Goal: Ask a question: Seek information or help from site administrators or community

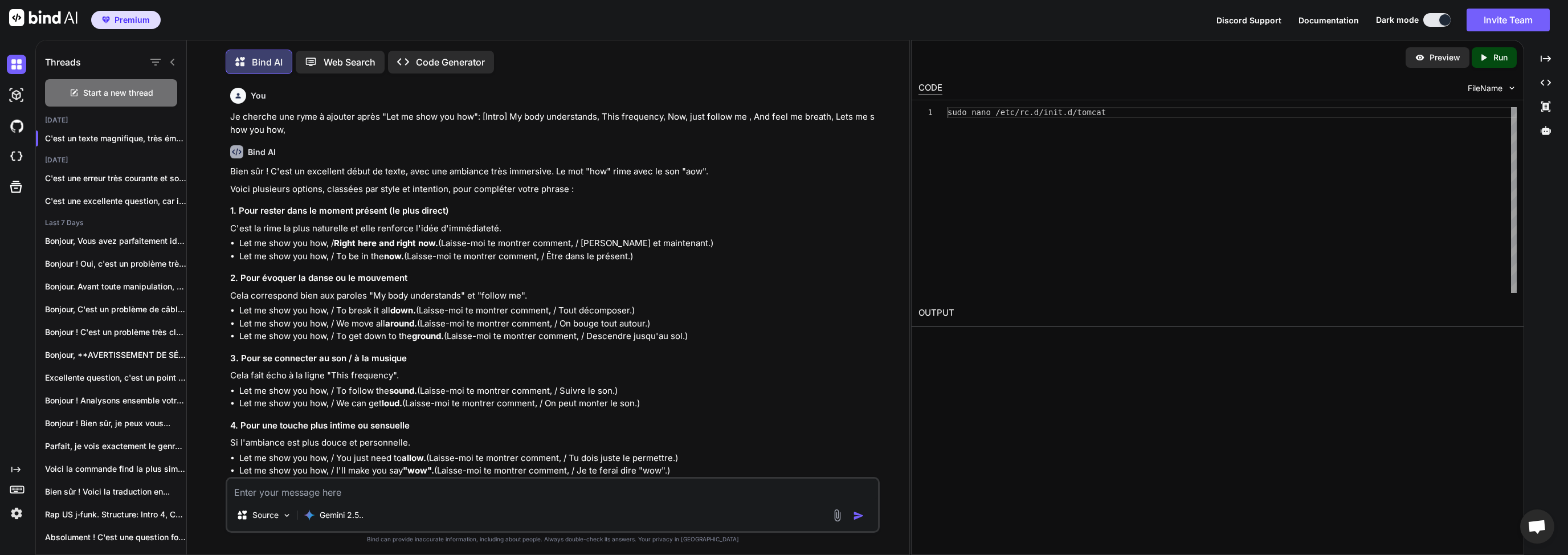
scroll to position [7061, 0]
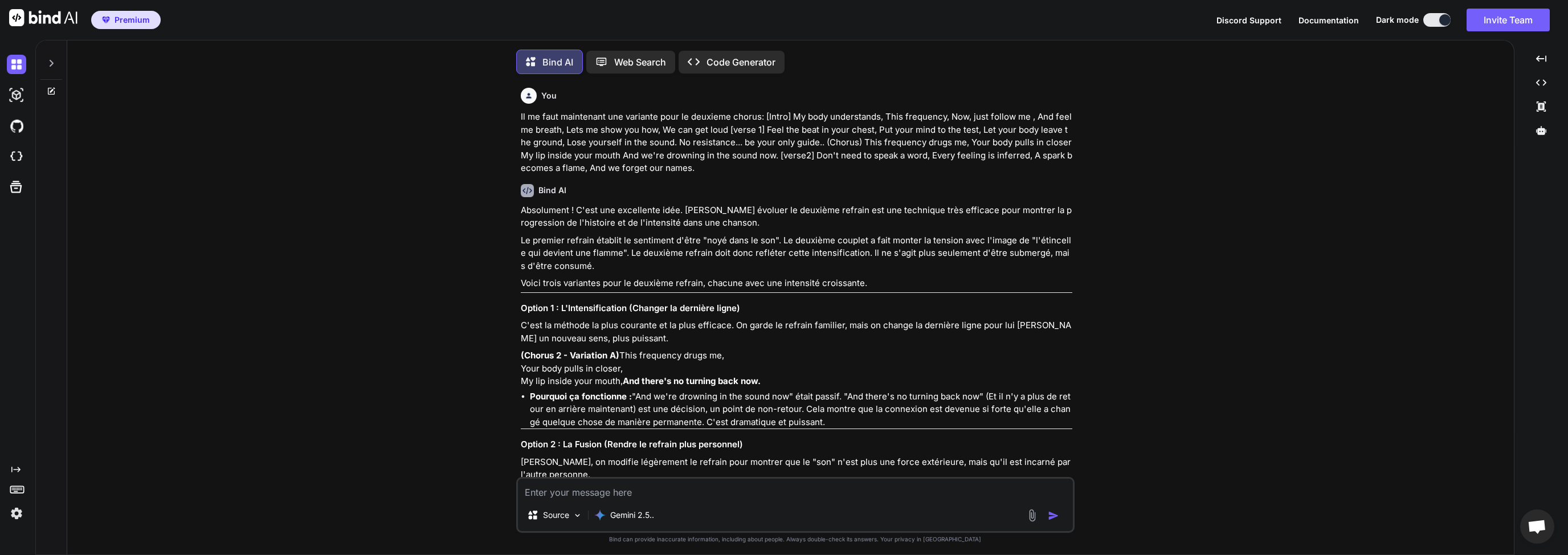
type textarea "x"
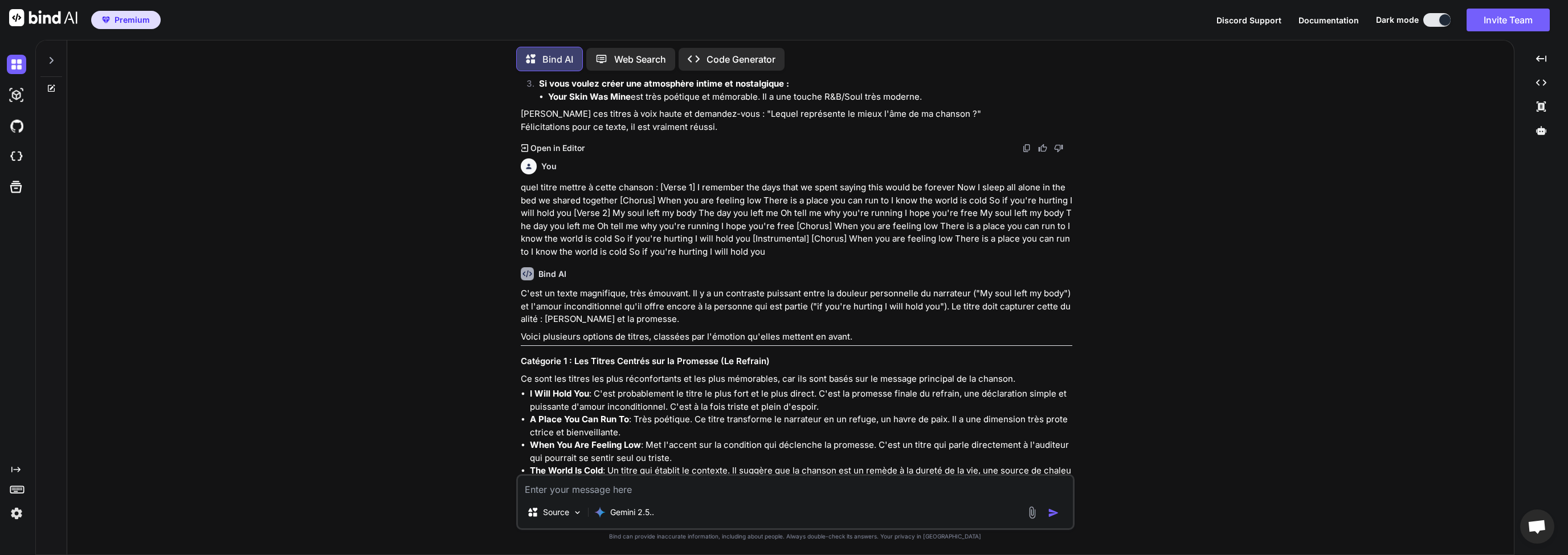
scroll to position [3001, 0]
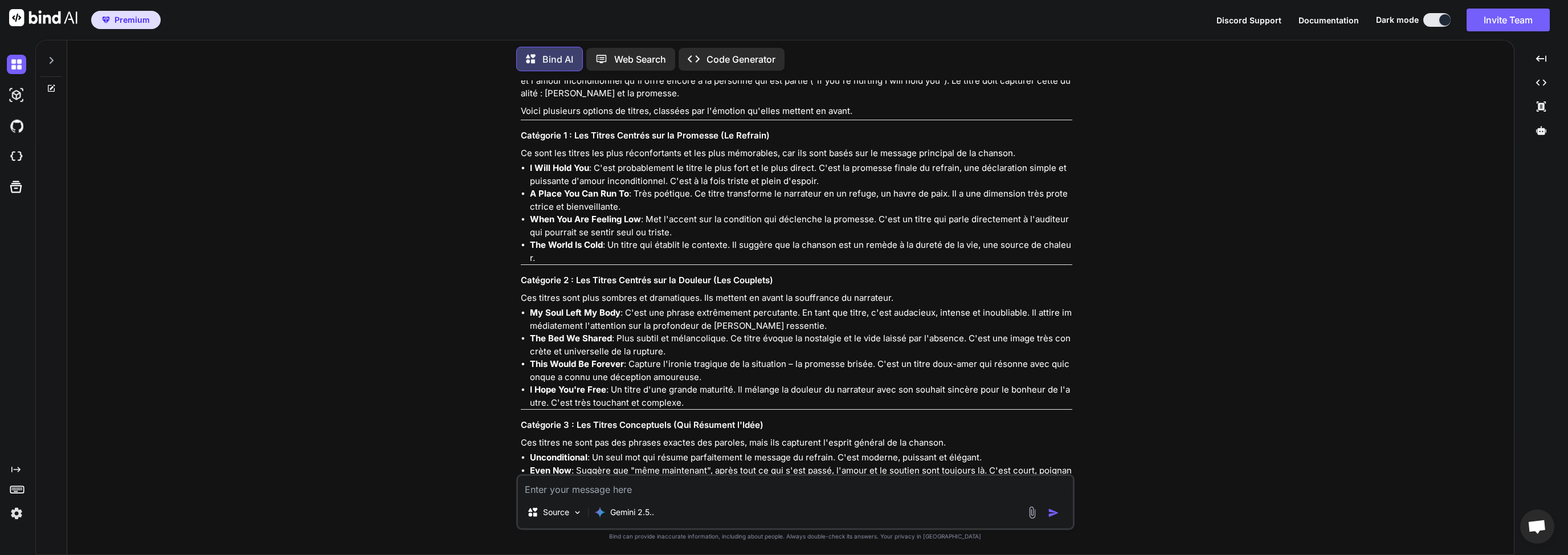
click at [580, 490] on textarea at bounding box center [796, 487] width 555 height 21
type textarea "P"
type textarea "x"
type textarea "Pe"
type textarea "x"
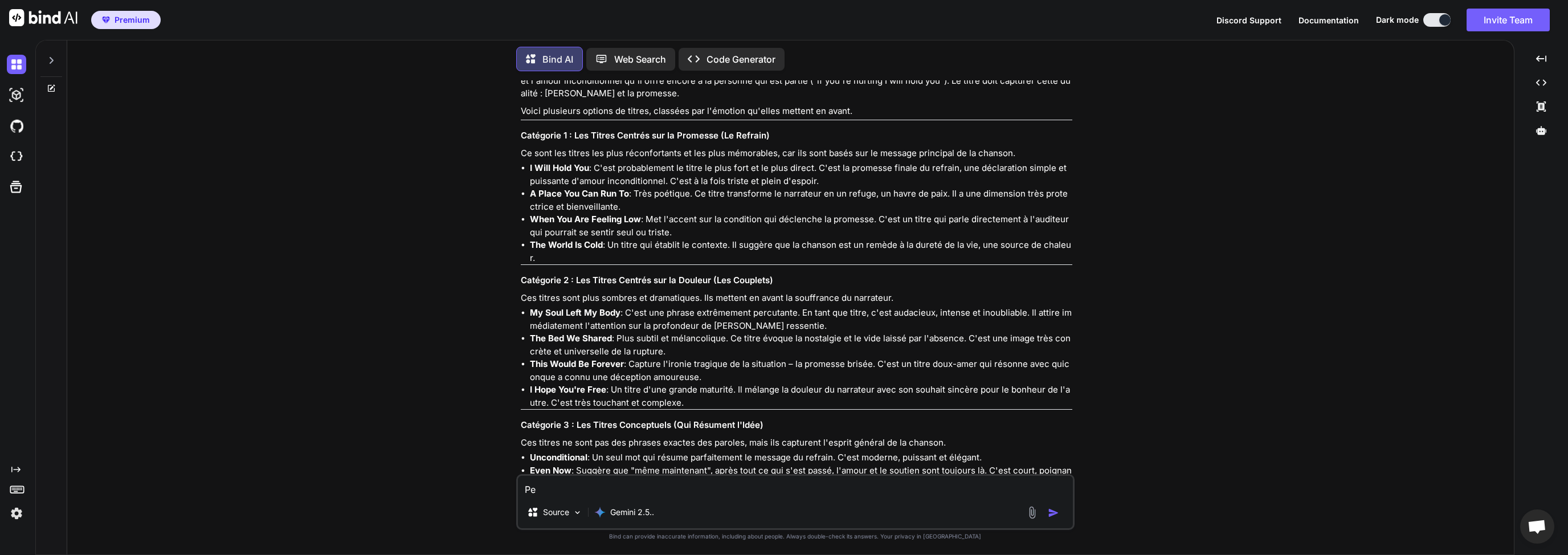
type textarea "Peu"
type textarea "x"
type textarea "Peux"
type textarea "x"
type textarea "Peux"
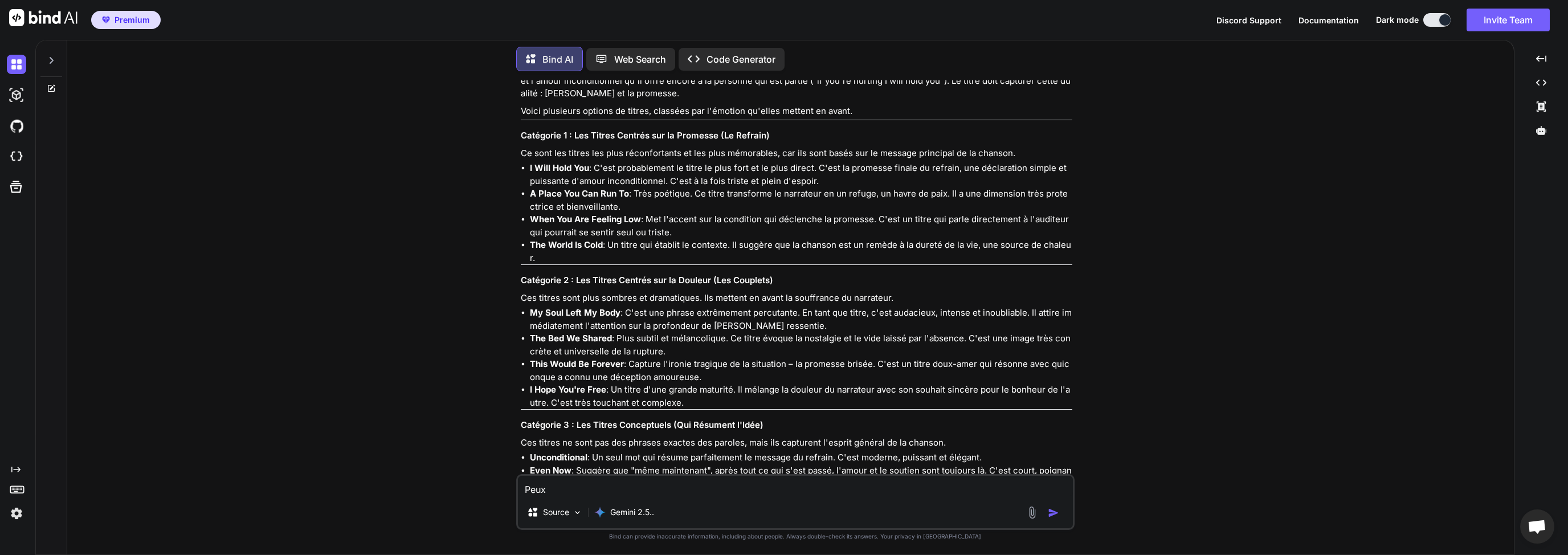
type textarea "x"
type textarea "Peux t"
type textarea "x"
type textarea "Peux tu"
type textarea "x"
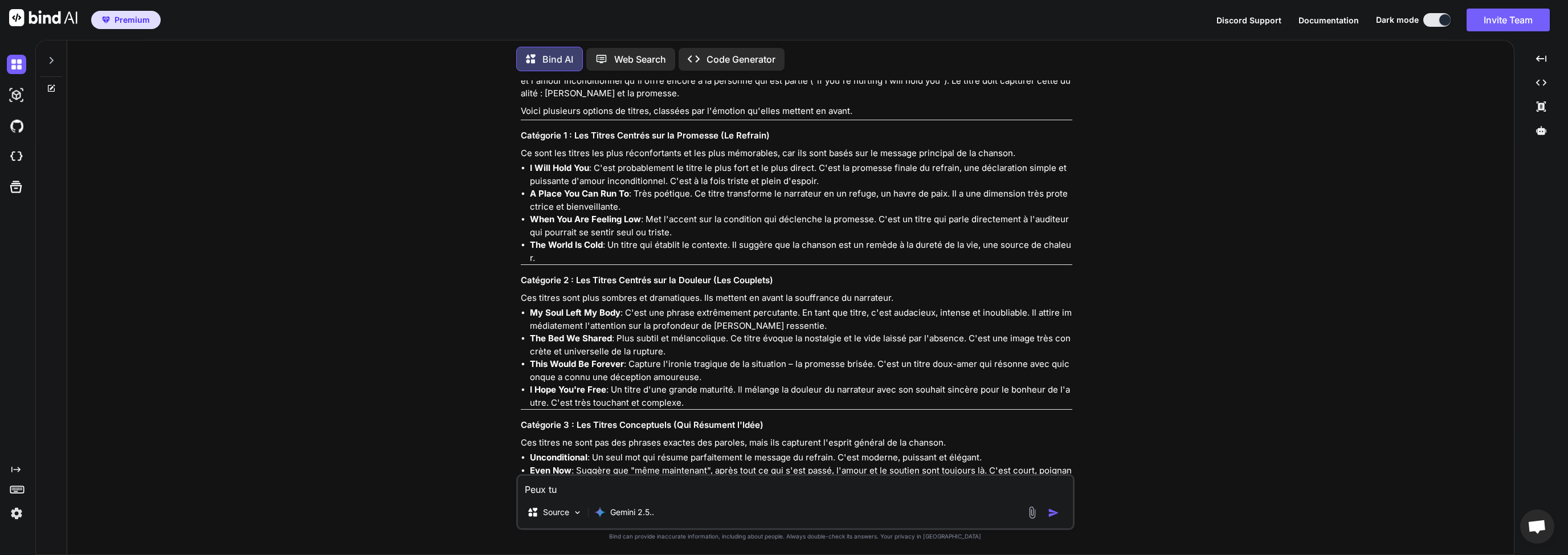
type textarea "Peux tu"
type textarea "x"
type textarea "Peux tu d"
type textarea "x"
type textarea "Peux tu de"
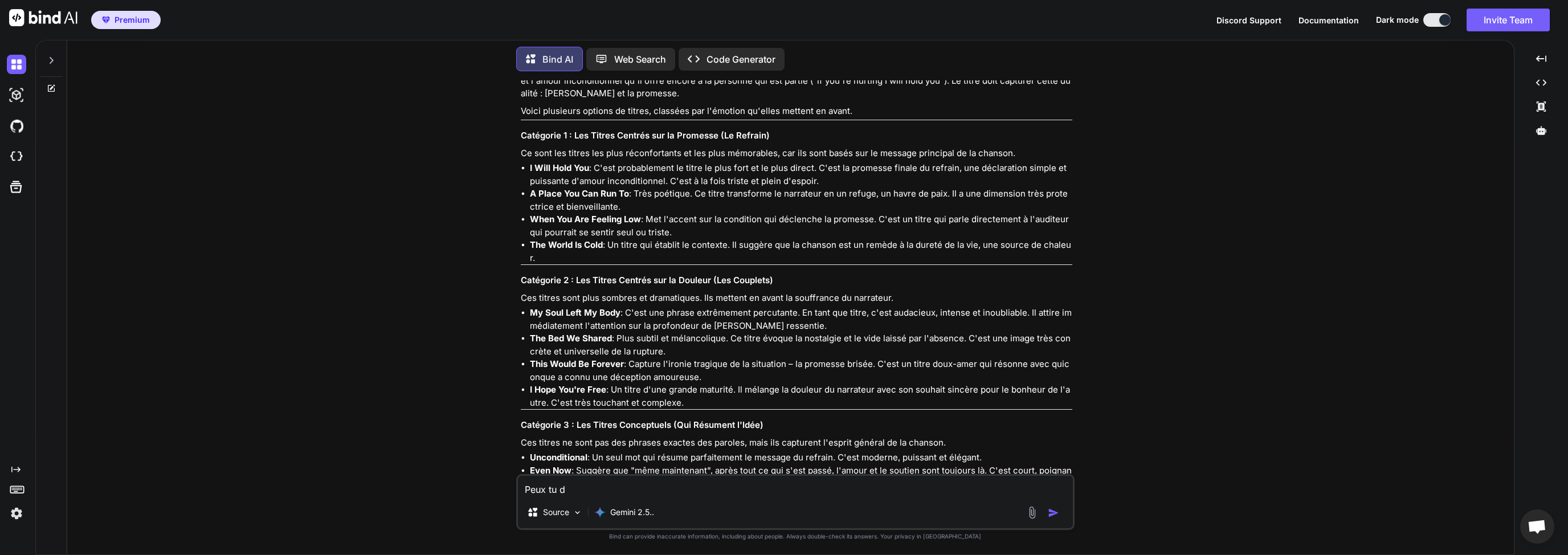
type textarea "x"
type textarea "Peux tu d"
type textarea "x"
type textarea "Peux tu"
type textarea "x"
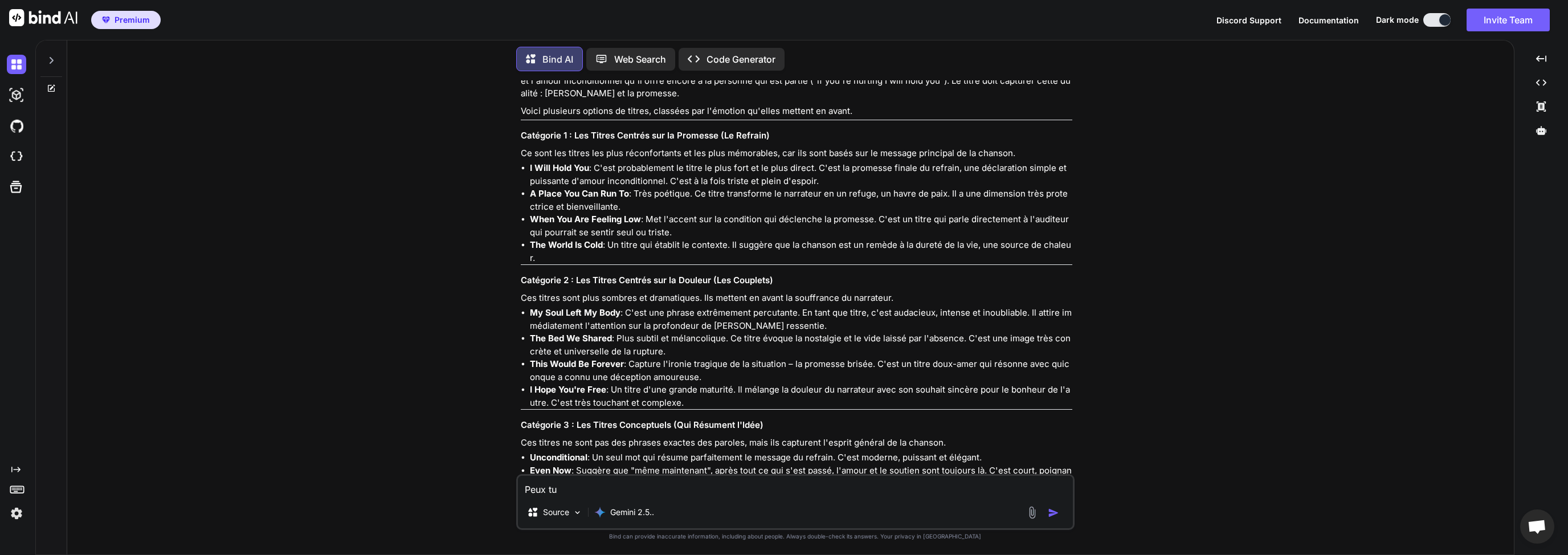
type textarea "Peux tu m"
type textarea "x"
type textarea "Peux tu me"
type textarea "x"
type textarea "Peux tu me"
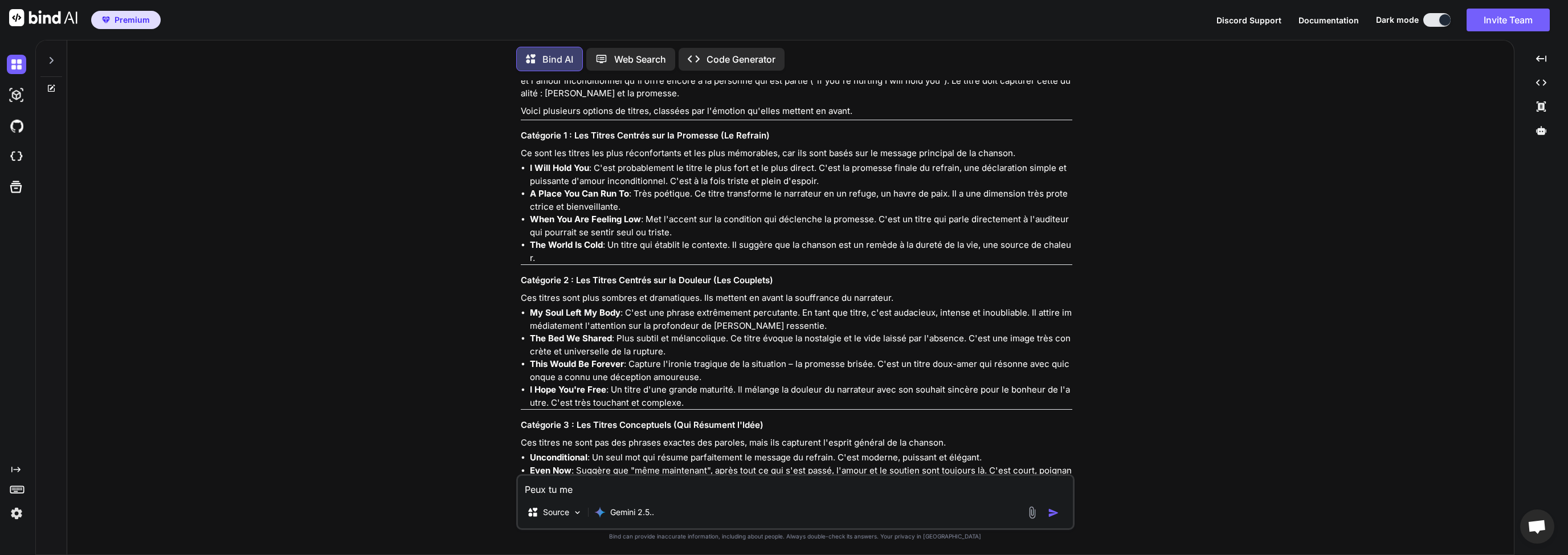
type textarea "x"
type textarea "Peux tu me t"
type textarea "x"
type textarea "Peux tu me tr"
type textarea "x"
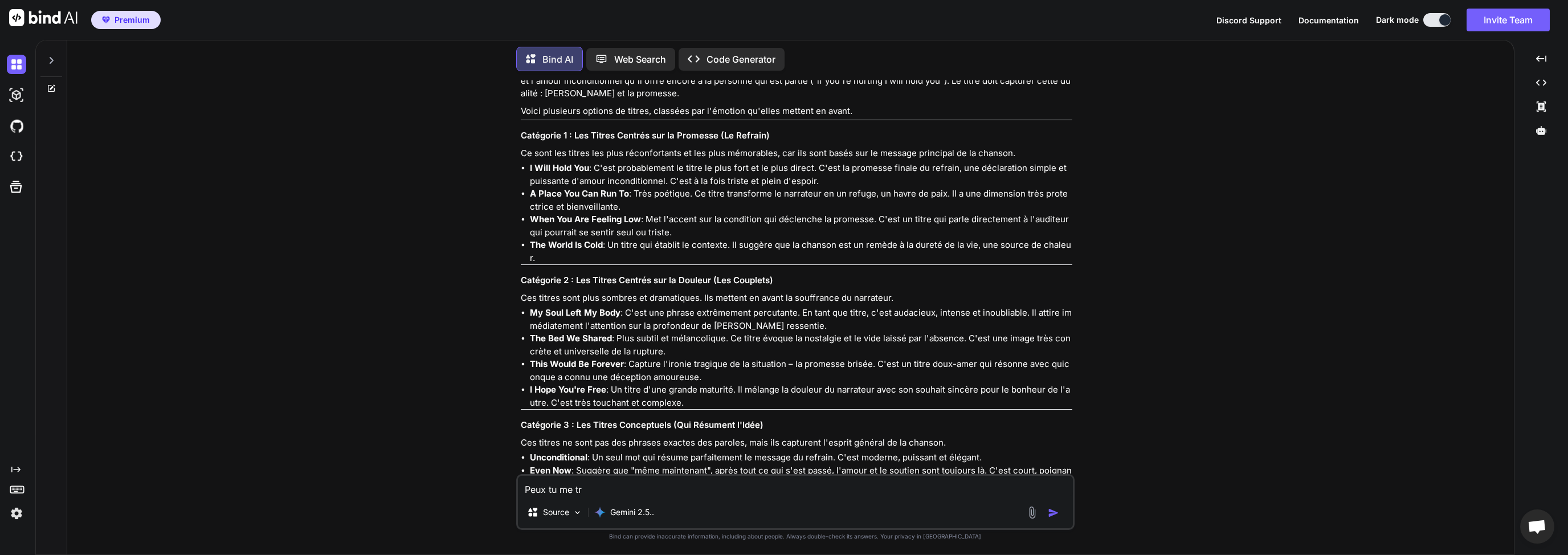
type textarea "Peux tu me tra"
type textarea "x"
type textarea "Peux tu me trad"
type textarea "x"
type textarea "Peux tu me tradu"
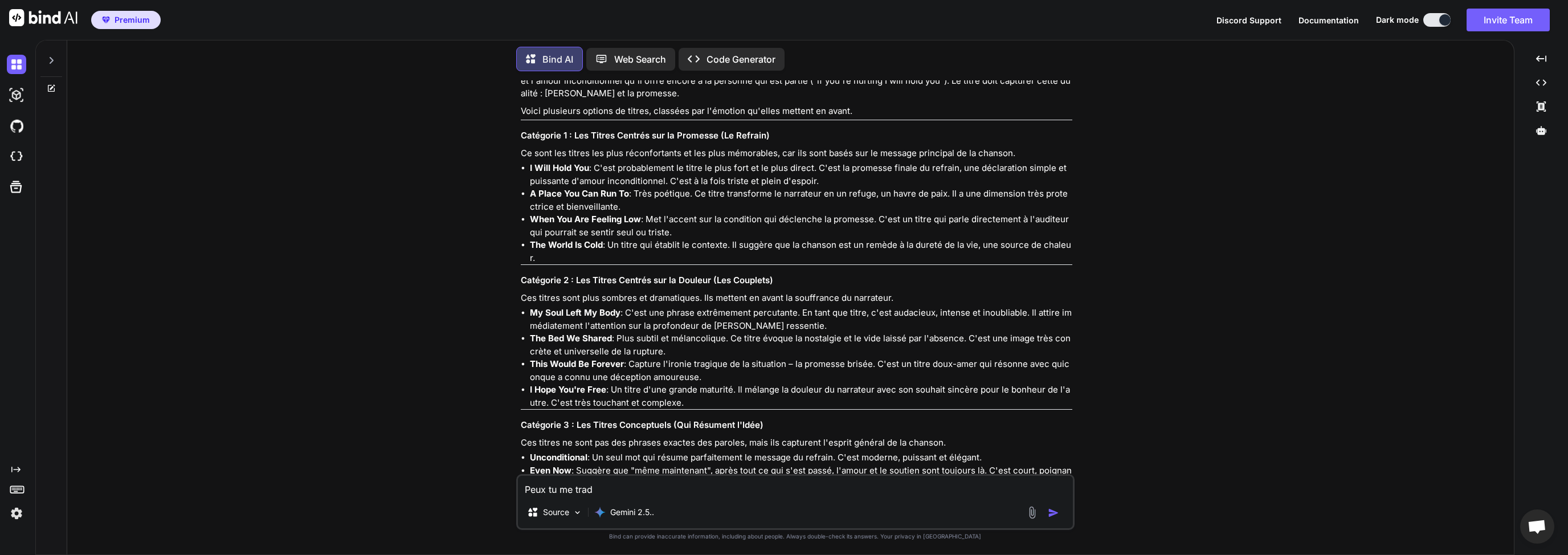
type textarea "x"
type textarea "Peux tu me traduri"
type textarea "x"
type textarea "Peux tu me tradurie"
type textarea "x"
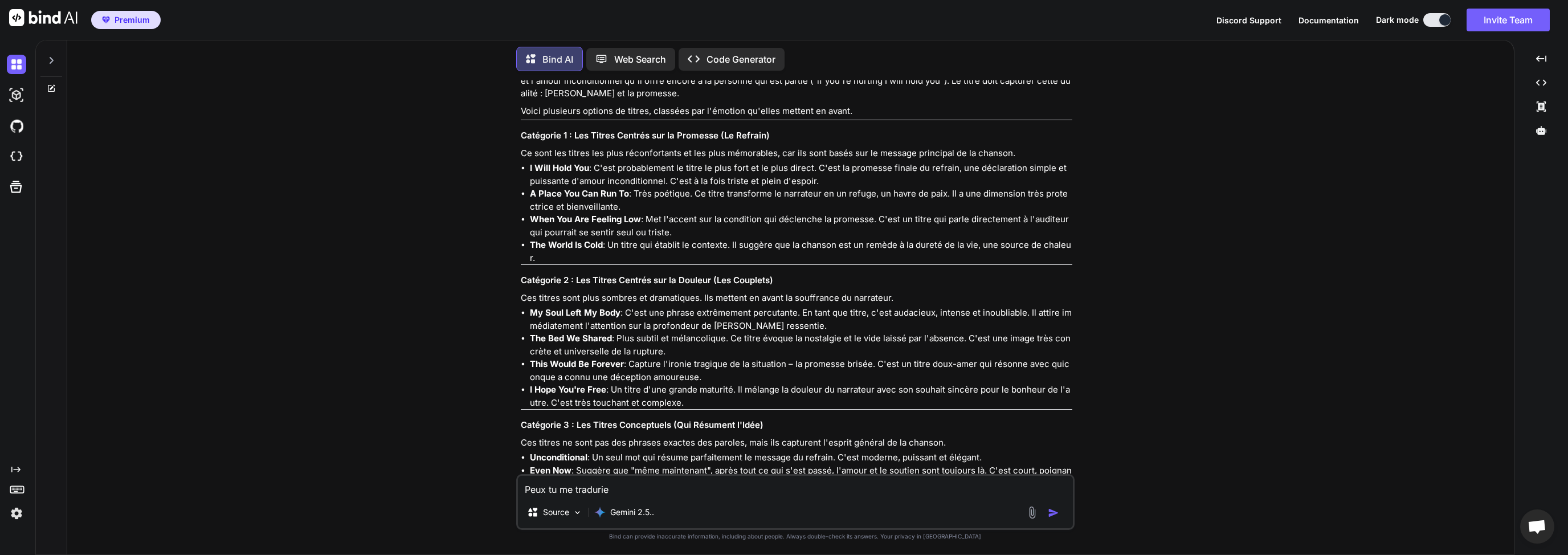
type textarea "Peux tu me tradurie"
type textarea "x"
type textarea "Peux tu me tradurie d"
type textarea "x"
type textarea "Peux tu me tradurie de"
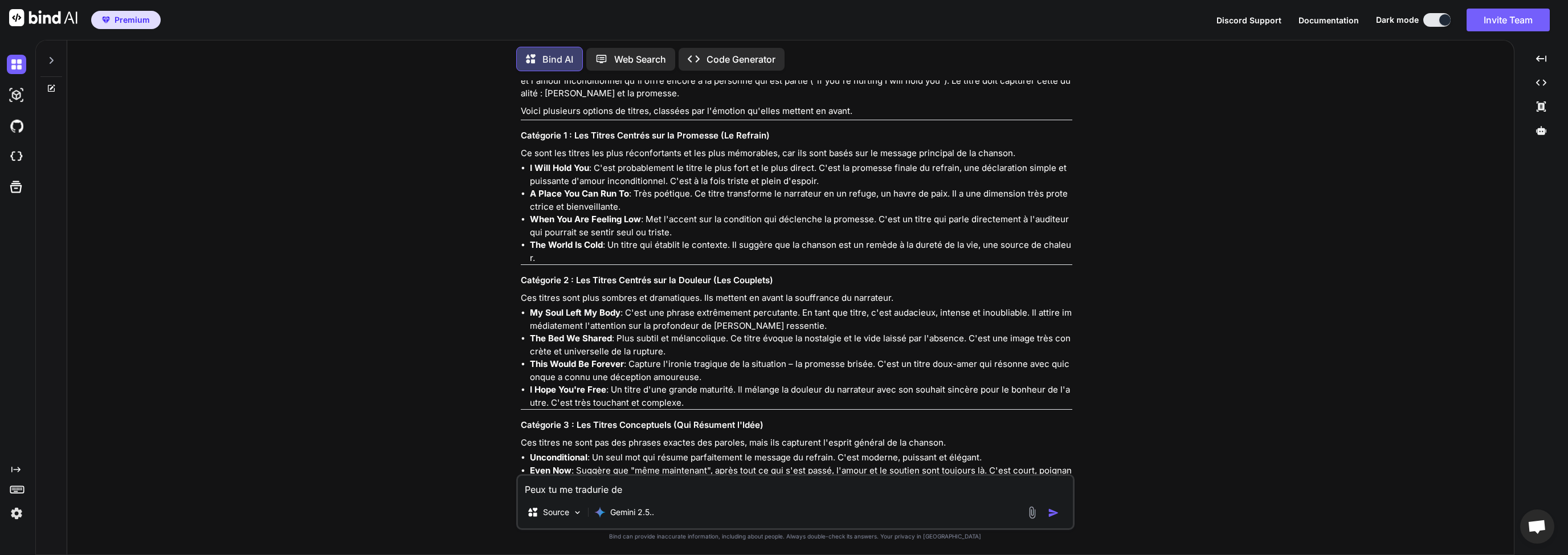
type textarea "x"
type textarea "Peux tu me tradurie d"
type textarea "x"
type textarea "Peux tu me tradurie"
type textarea "x"
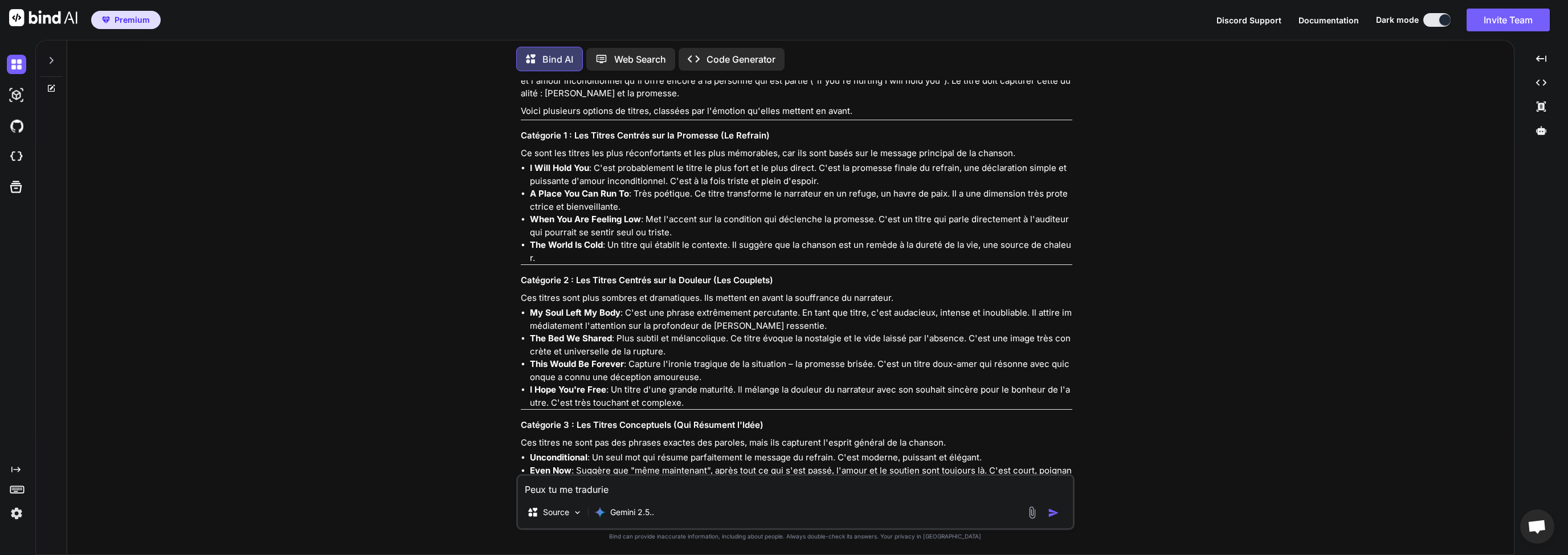
type textarea "Peux tu me tradurie d"
type textarea "x"
type textarea "Peux tu me tradurie de"
type textarea "x"
type textarea "Peux tu me tradurie d"
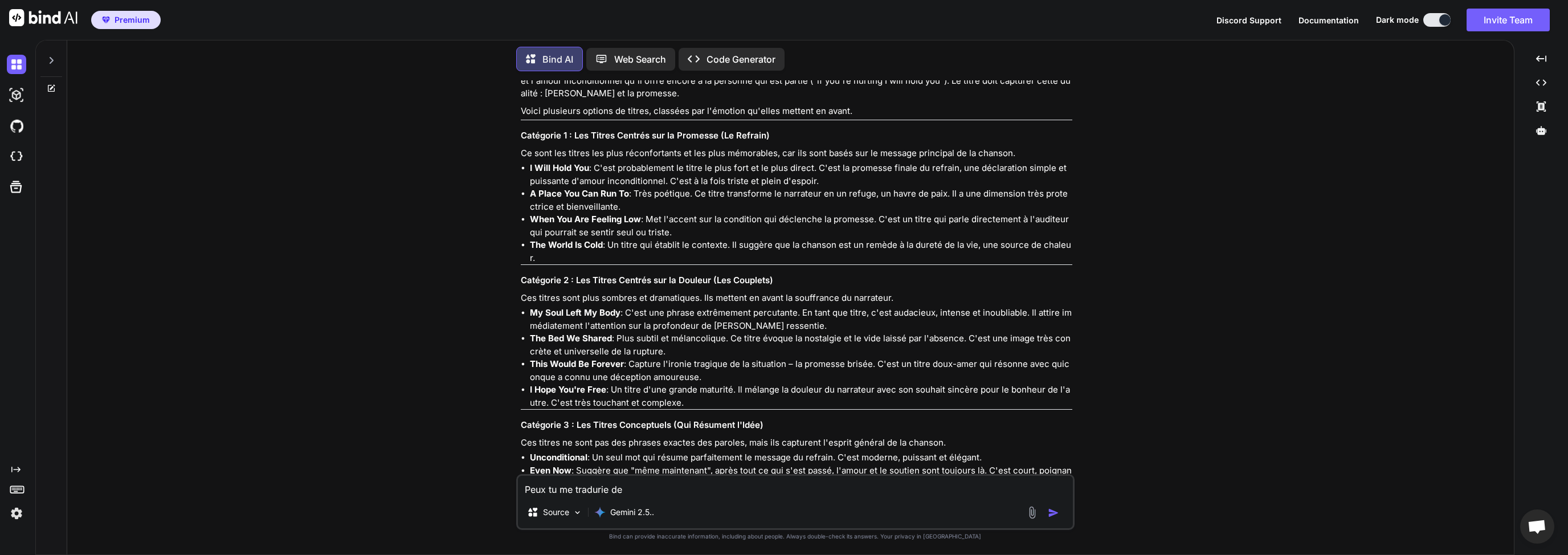
type textarea "x"
type textarea "Peux tu me tradurie"
type textarea "x"
type textarea "Peux tu me tradurie"
type textarea "x"
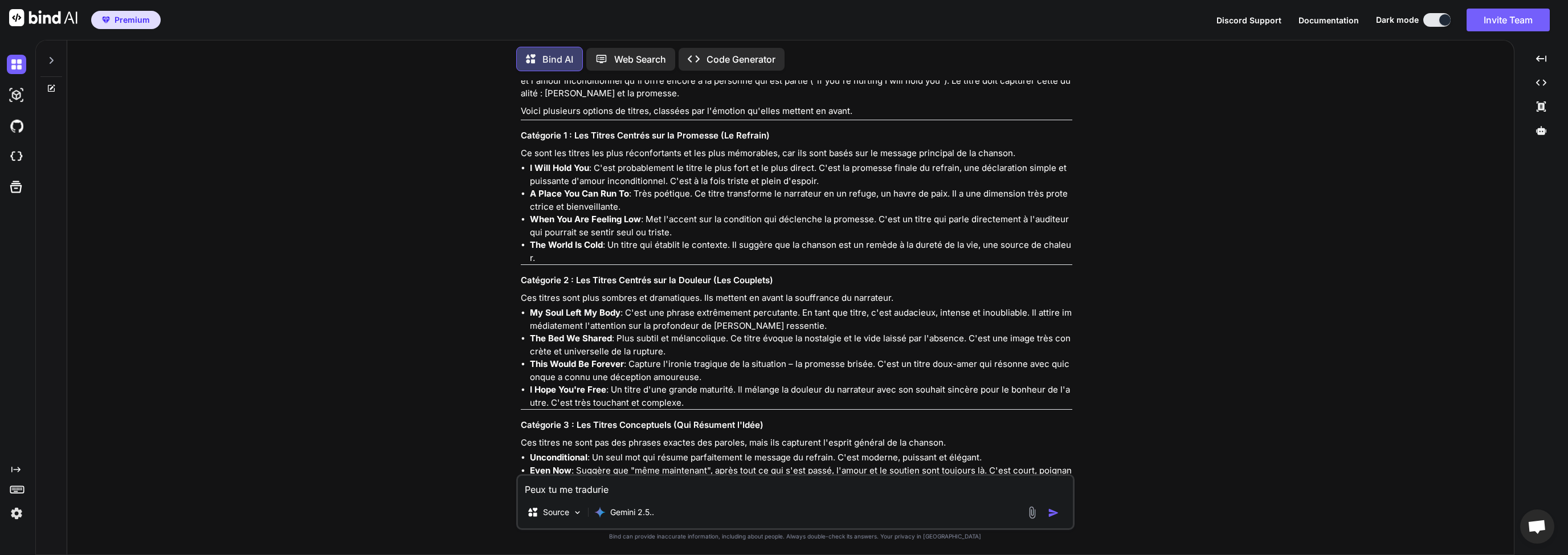
type textarea "Peux tu me traduri"
type textarea "x"
type textarea "Peux tu me tradur"
type textarea "x"
type textarea "Peux tu me tradu"
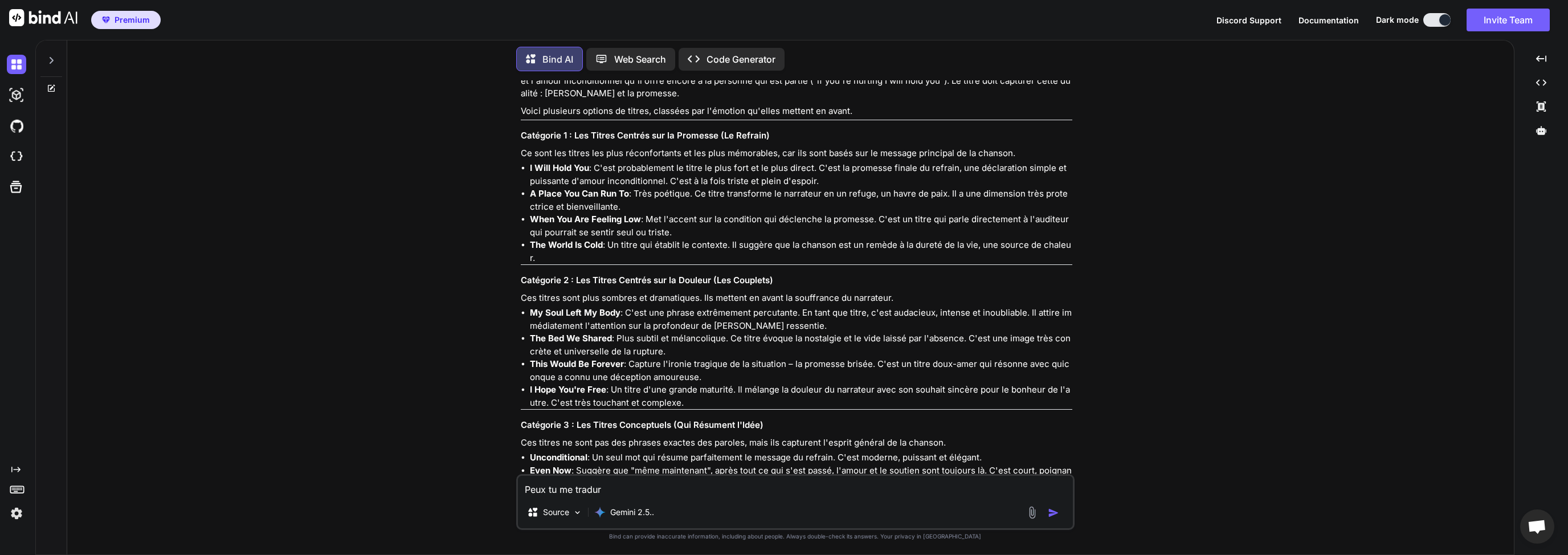
type textarea "x"
type textarea "Peux tu me trad"
type textarea "x"
type textarea "Peux tu me tra"
type textarea "x"
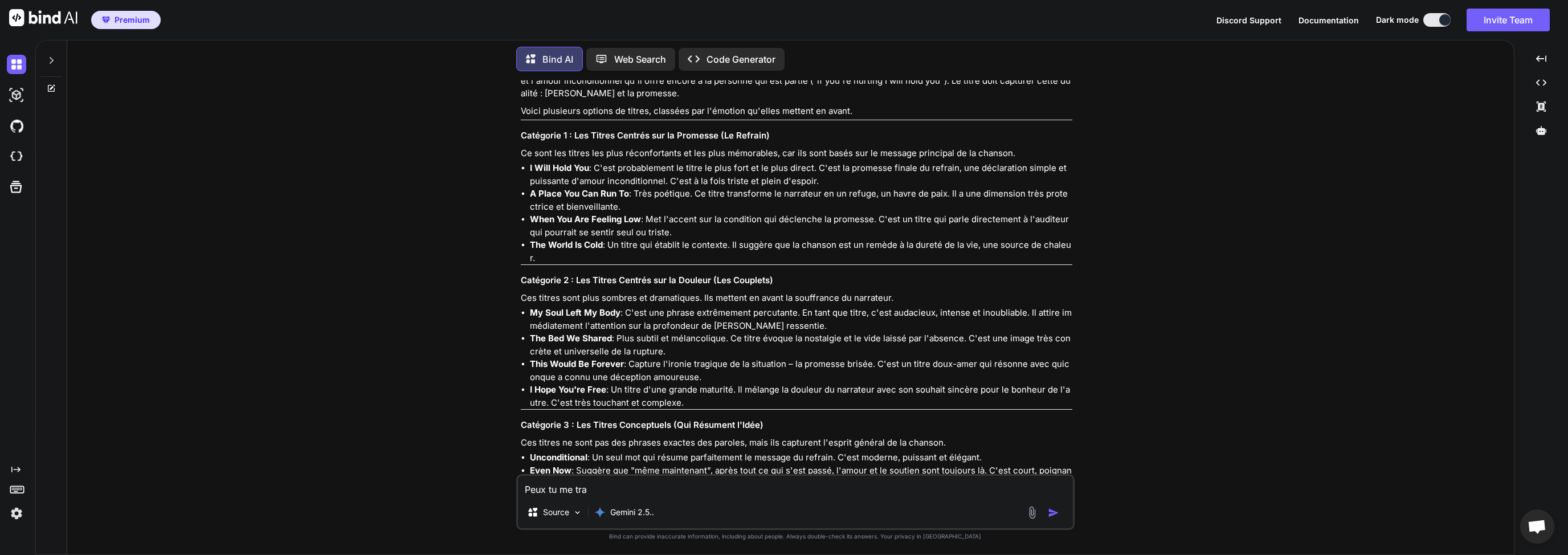
type textarea "Peux tu me tr"
type textarea "x"
type textarea "Peux tu me t"
type textarea "x"
type textarea "Peux tu me"
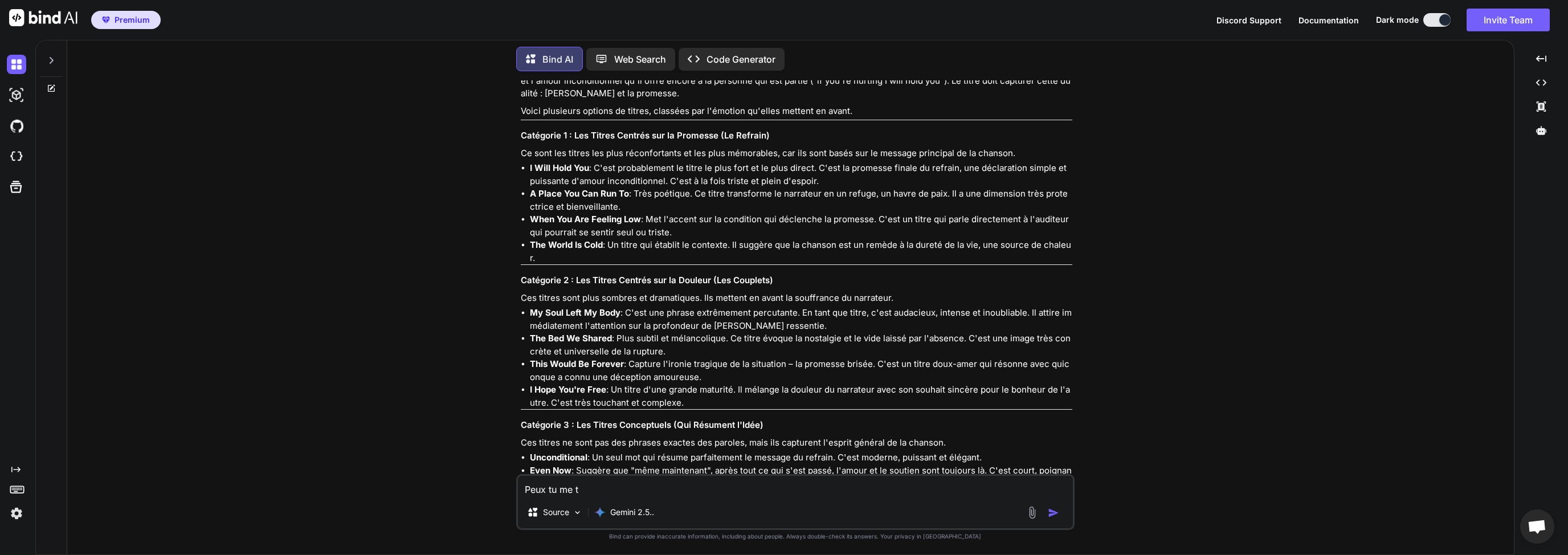
type textarea "x"
type textarea "Peux tu me t"
type textarea "x"
type textarea "Peux tu me tr"
type textarea "x"
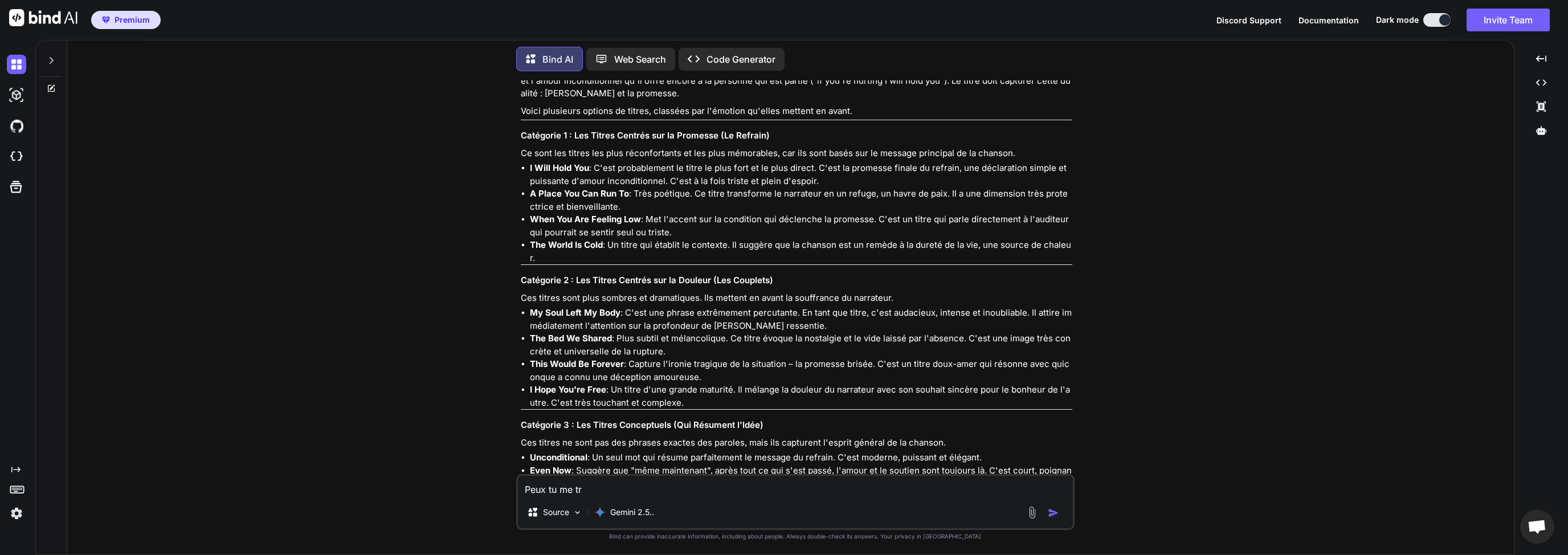
type textarea "Peux tu me tra"
type textarea "x"
type textarea "Peux tu me trad"
type textarea "x"
type textarea "Peux tu me tradu"
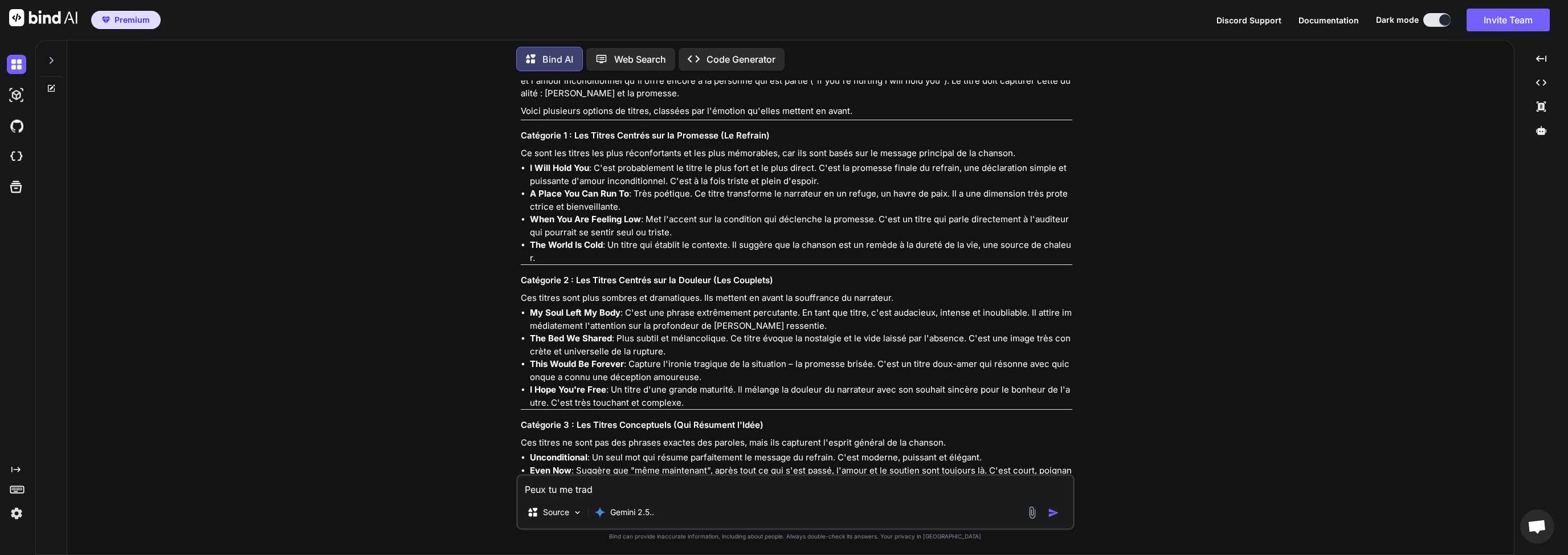
type textarea "x"
type textarea "Peux tu me tradui"
type textarea "x"
type textarea "Peux tu me traduir"
type textarea "x"
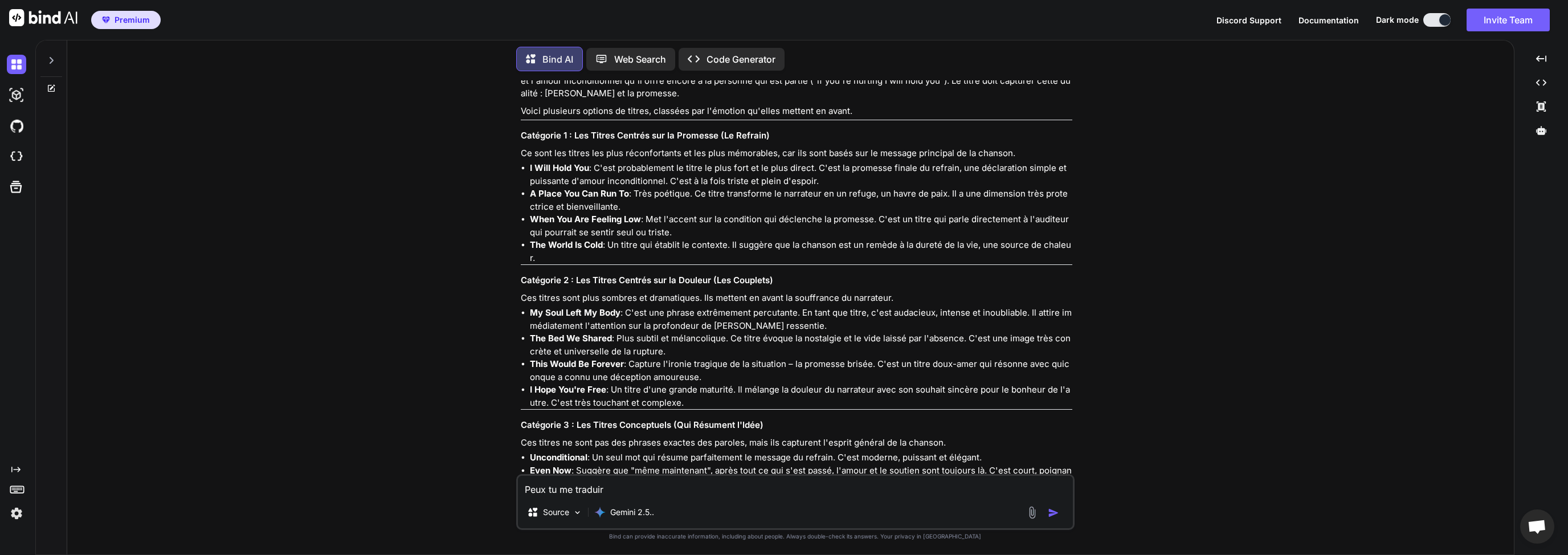
type textarea "Peux tu me traduire"
type textarea "x"
type textarea "Peux tu me traduire"
type textarea "x"
type textarea "Peux tu me traduire d"
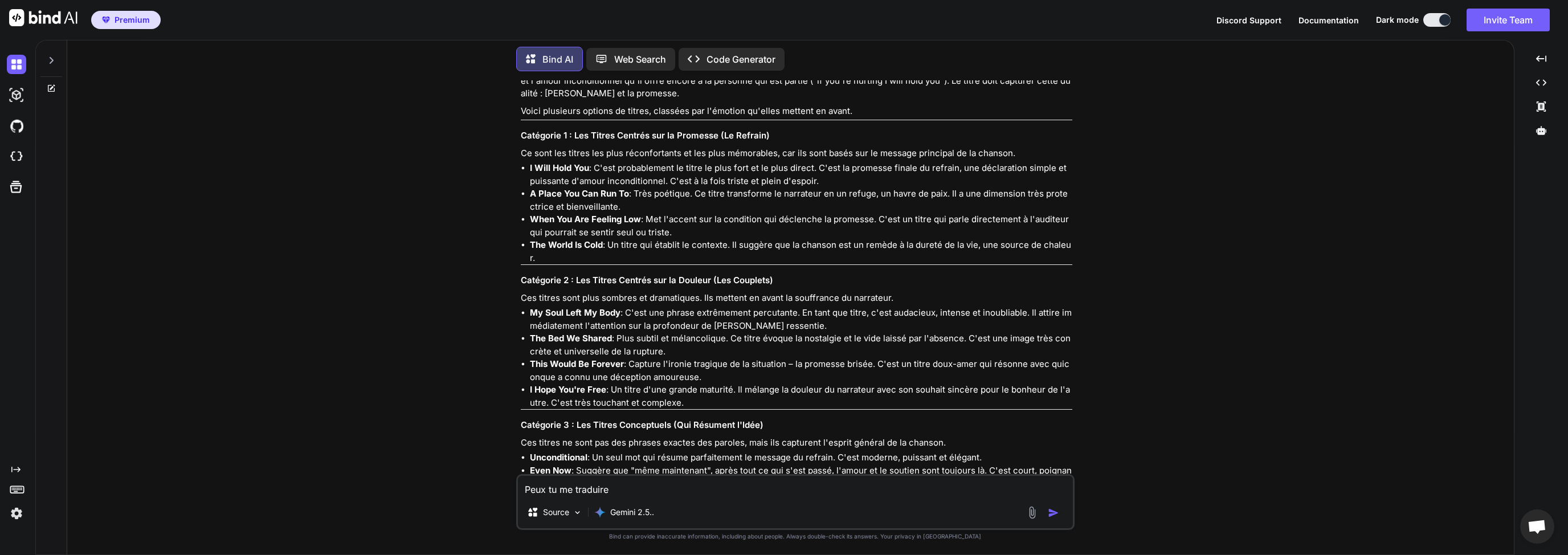
type textarea "x"
type textarea "Peux tu me traduire de"
type textarea "x"
type textarea "Peux tu me traduire d"
type textarea "x"
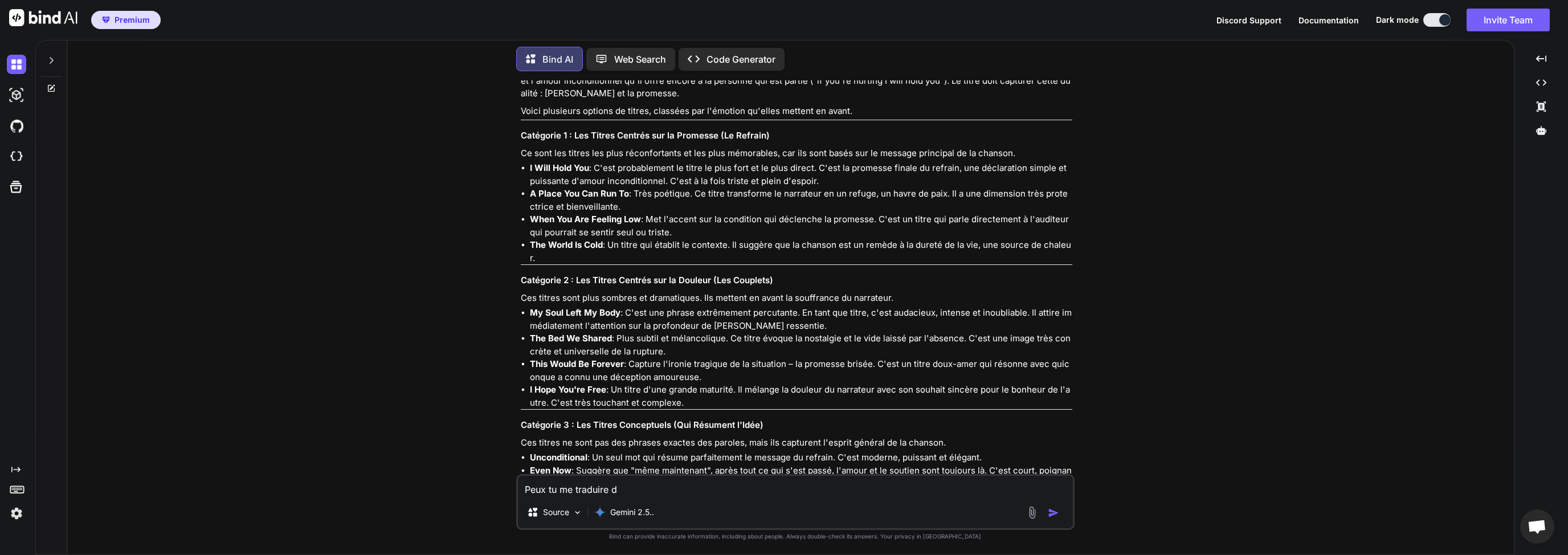
type textarea "Peux tu me traduire"
type textarea "x"
type textarea "Peux tu me traduire d"
type textarea "x"
type textarea "Peux tu me traduire de"
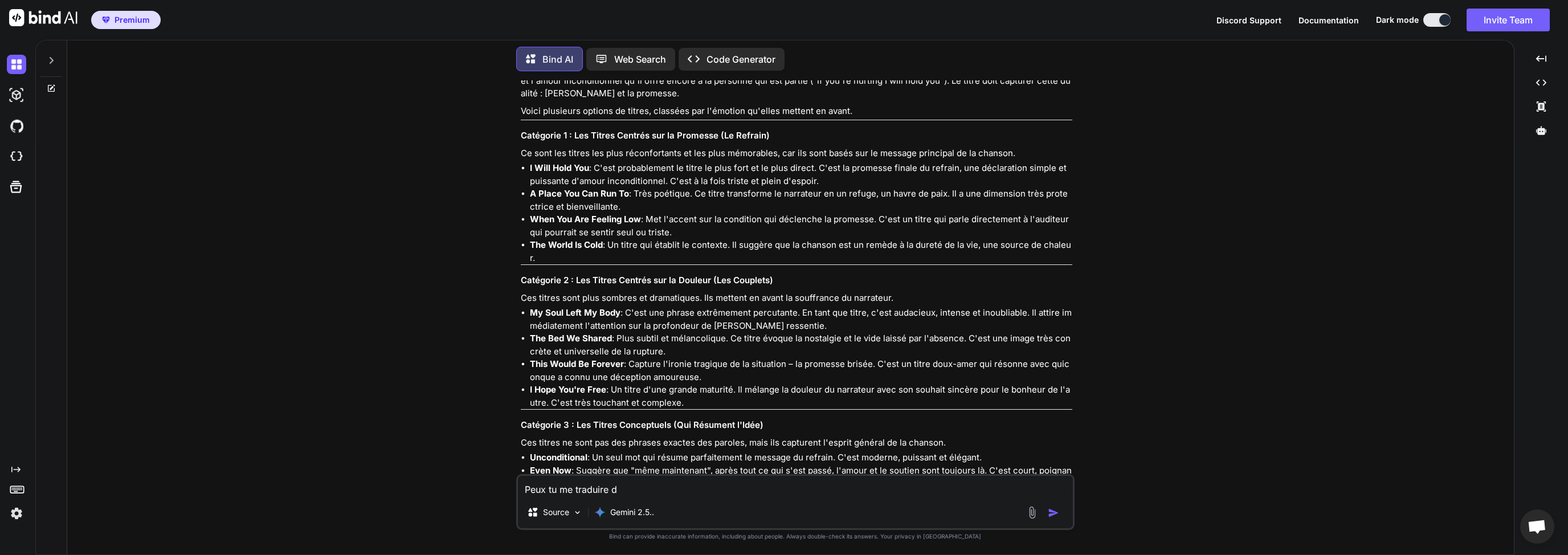
type textarea "x"
type textarea "Peux tu me traduire d"
type textarea "x"
type textarea "Peux tu me traduire"
type textarea "x"
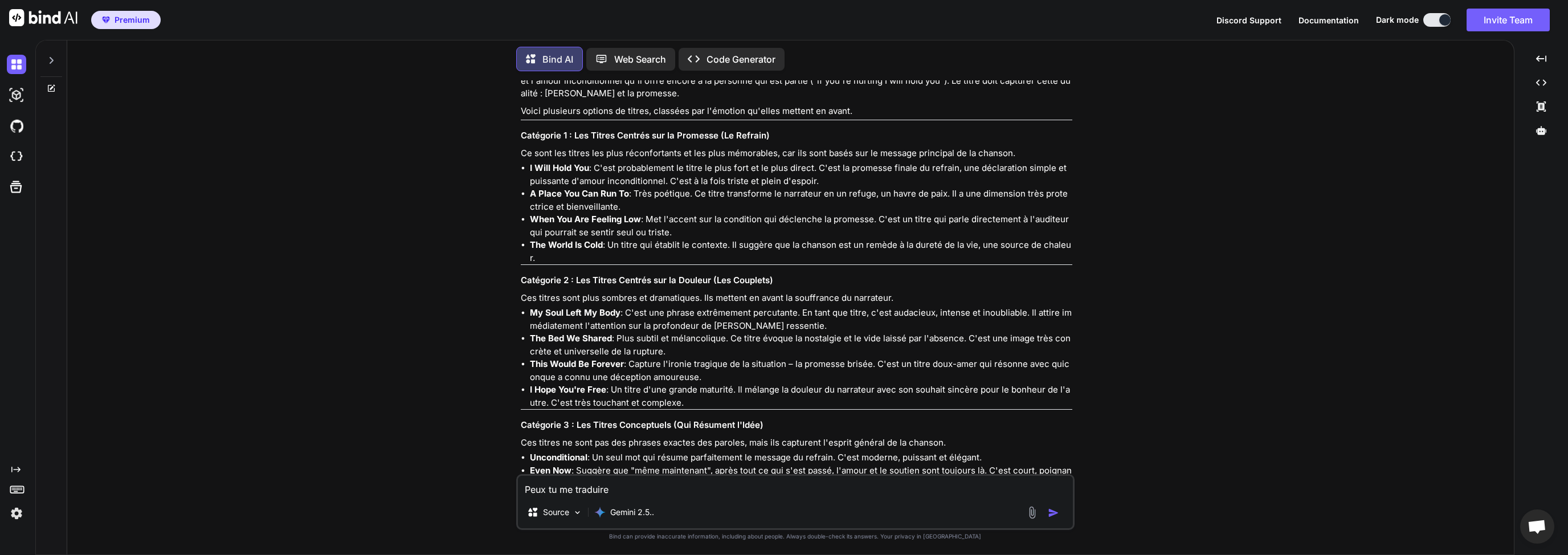
type textarea "Peux tu me traduire d"
type textarea "x"
type textarea "Peux tu me traduire de"
type textarea "x"
type textarea "Peux tu me traduire d"
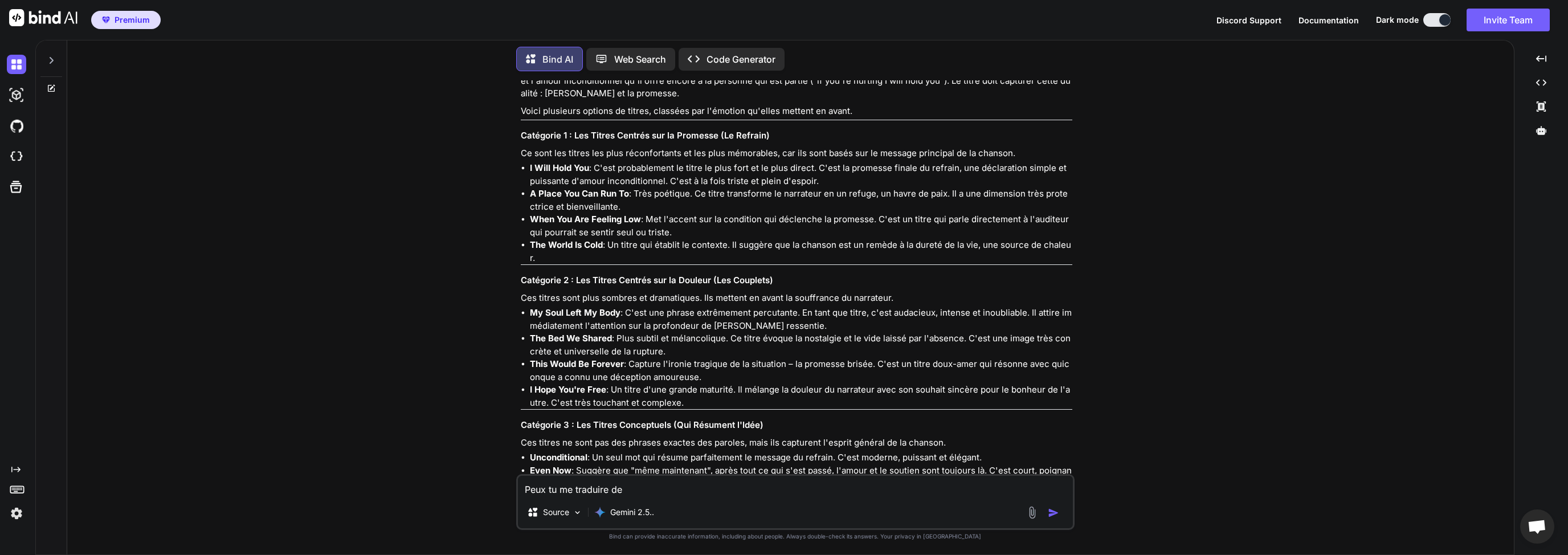
type textarea "x"
type textarea "Peux tu me traduire"
type textarea "x"
type textarea "Peux tu me traduire c"
type textarea "x"
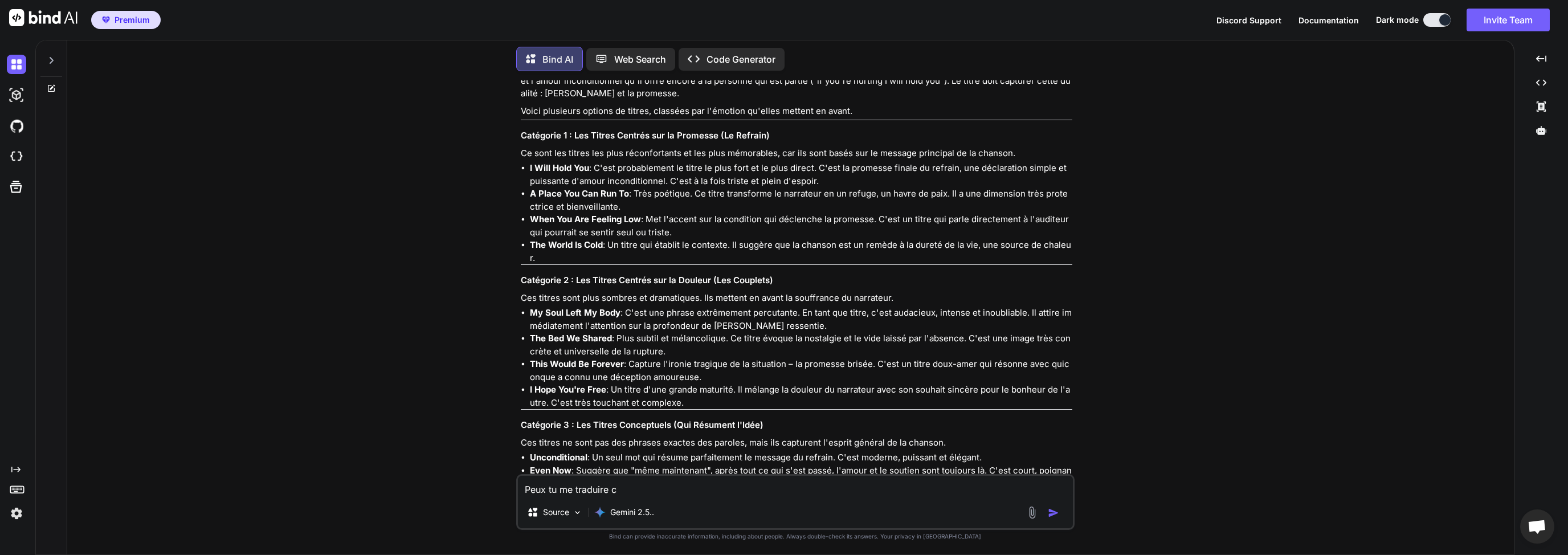
type textarea "Peux tu me traduire ce"
type textarea "x"
type textarea "Peux tu me traduire cet"
type textarea "x"
type textarea "Peux tu me traduire cett"
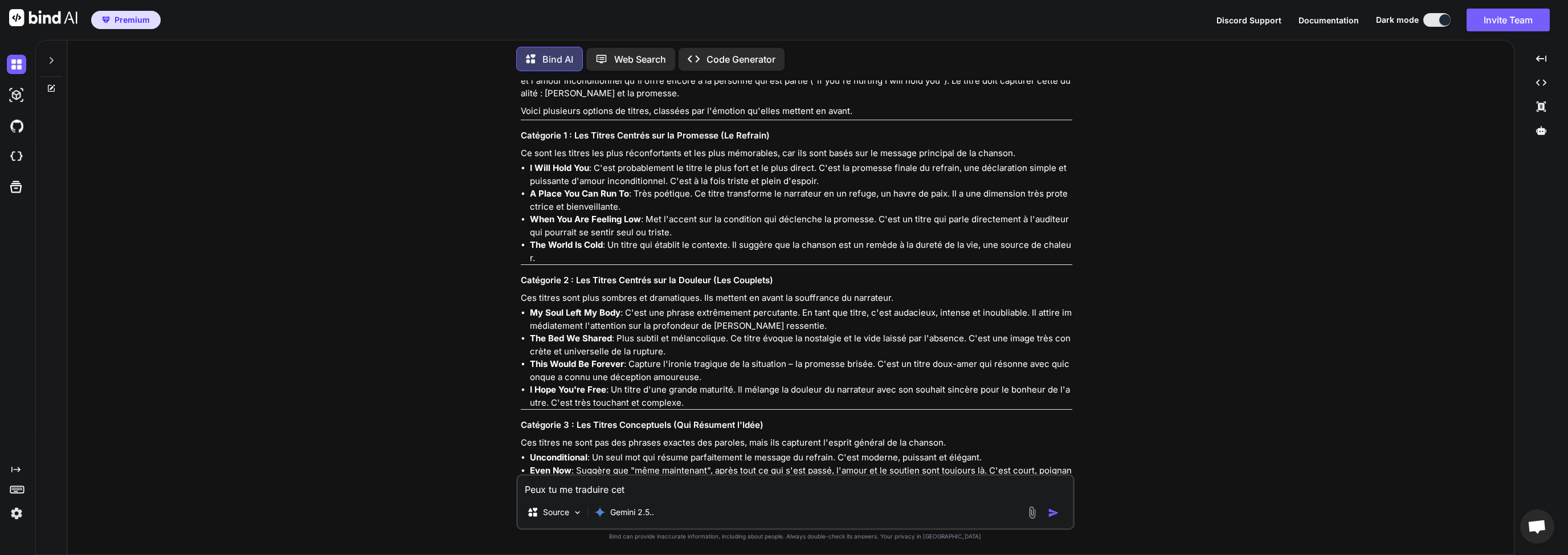
type textarea "x"
type textarea "Peux tu me traduire cette"
type textarea "x"
type textarea "Peux tu me traduire cette"
type textarea "x"
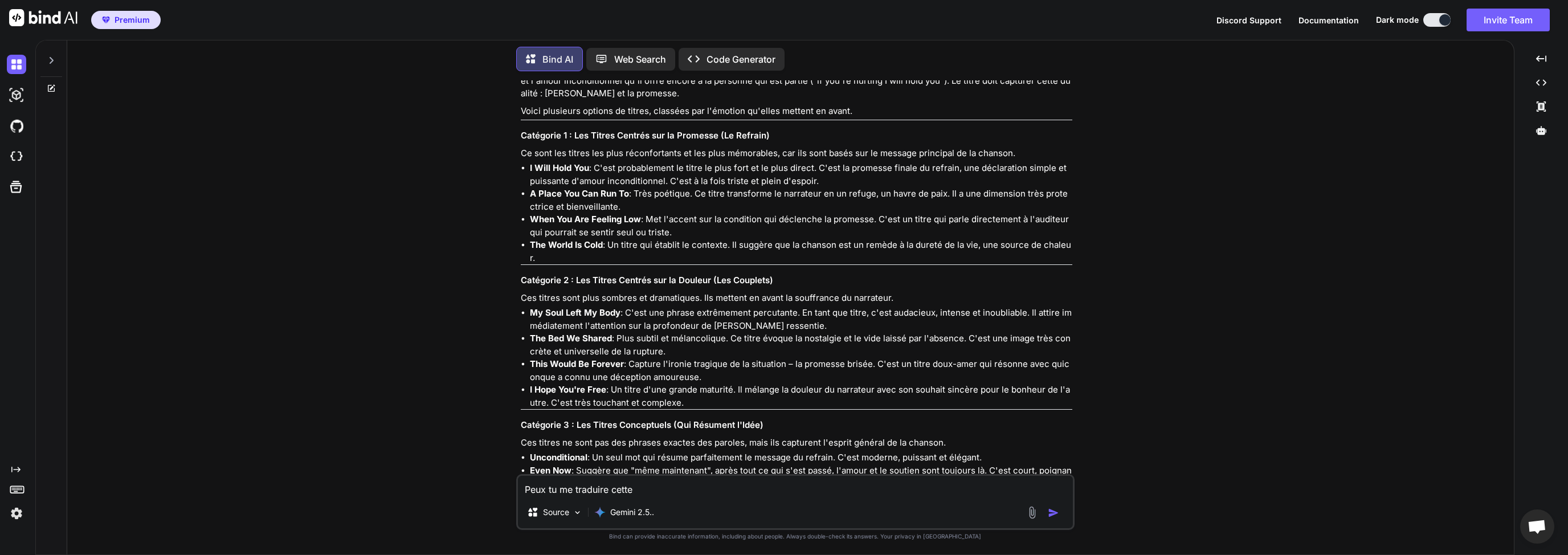
type textarea "Peux tu me traduire cette c"
type textarea "x"
type textarea "Peux tu me traduire cette ch"
type textarea "x"
type textarea "Peux tu me traduire cette cha"
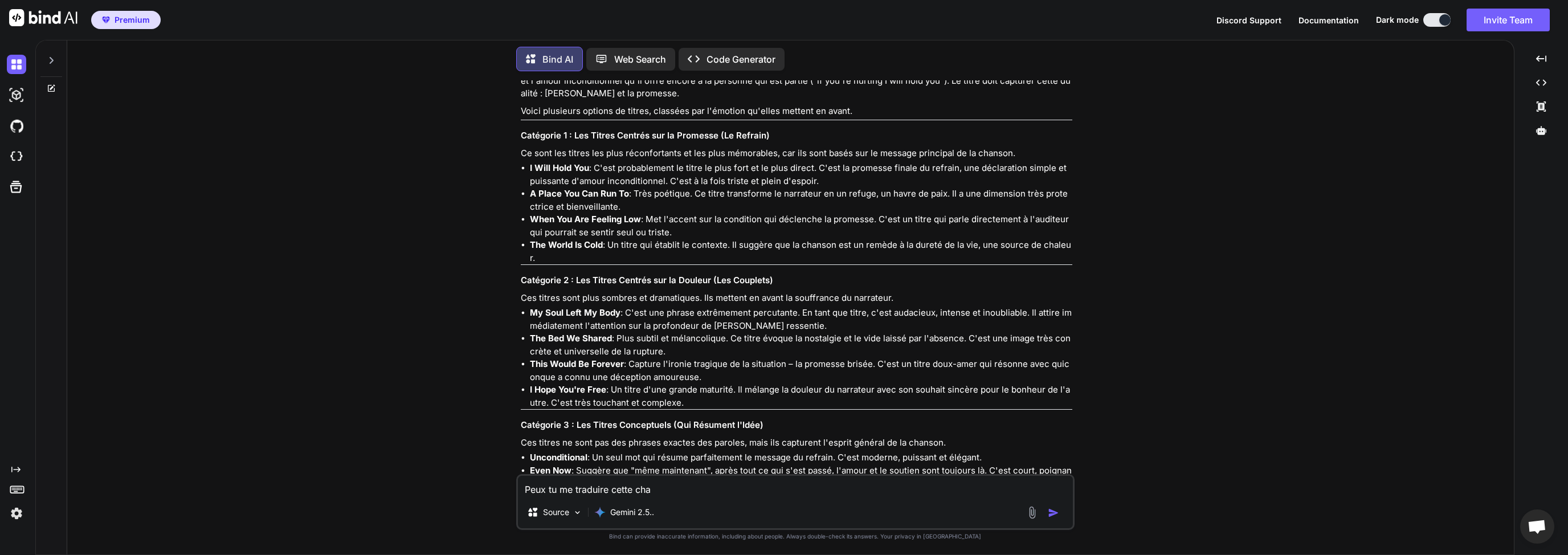
type textarea "x"
type textarea "Peux tu me traduire cette chan"
type textarea "x"
type textarea "Peux tu me traduire cette chans"
type textarea "x"
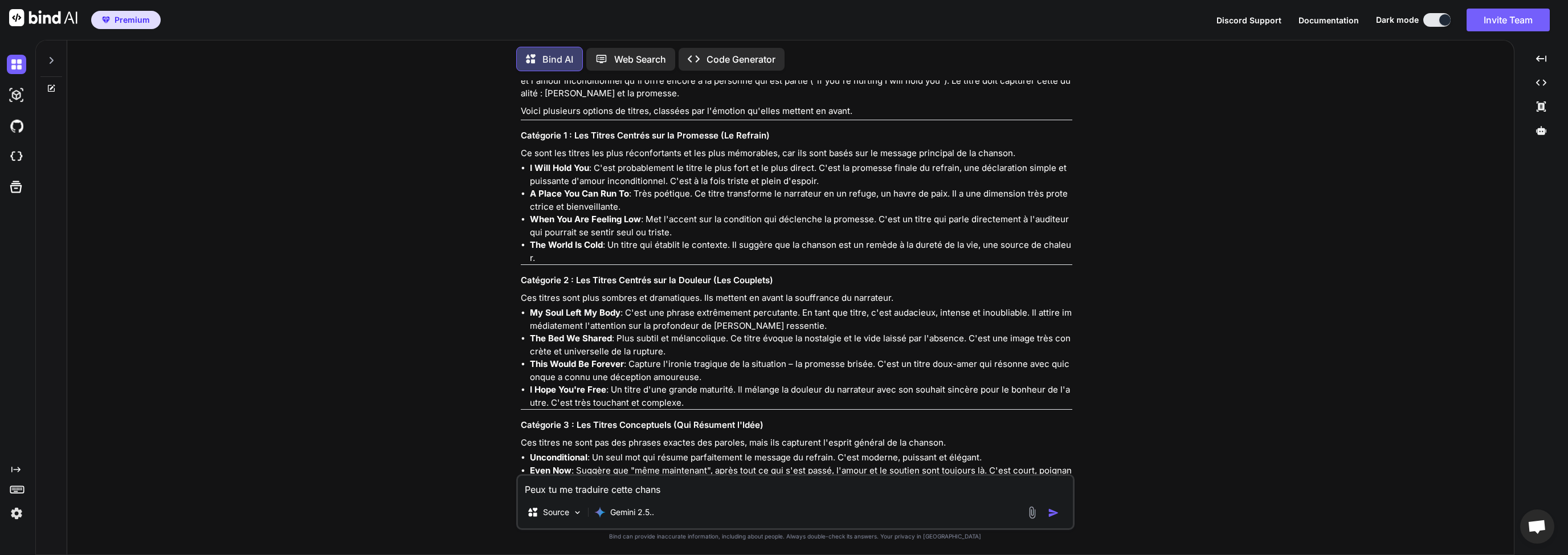
type textarea "Peux tu me traduire cette chanso"
type textarea "x"
type textarea "Peux tu me traduire cette chanson"
type textarea "x"
type textarea "Peux tu me traduire cette chanson"
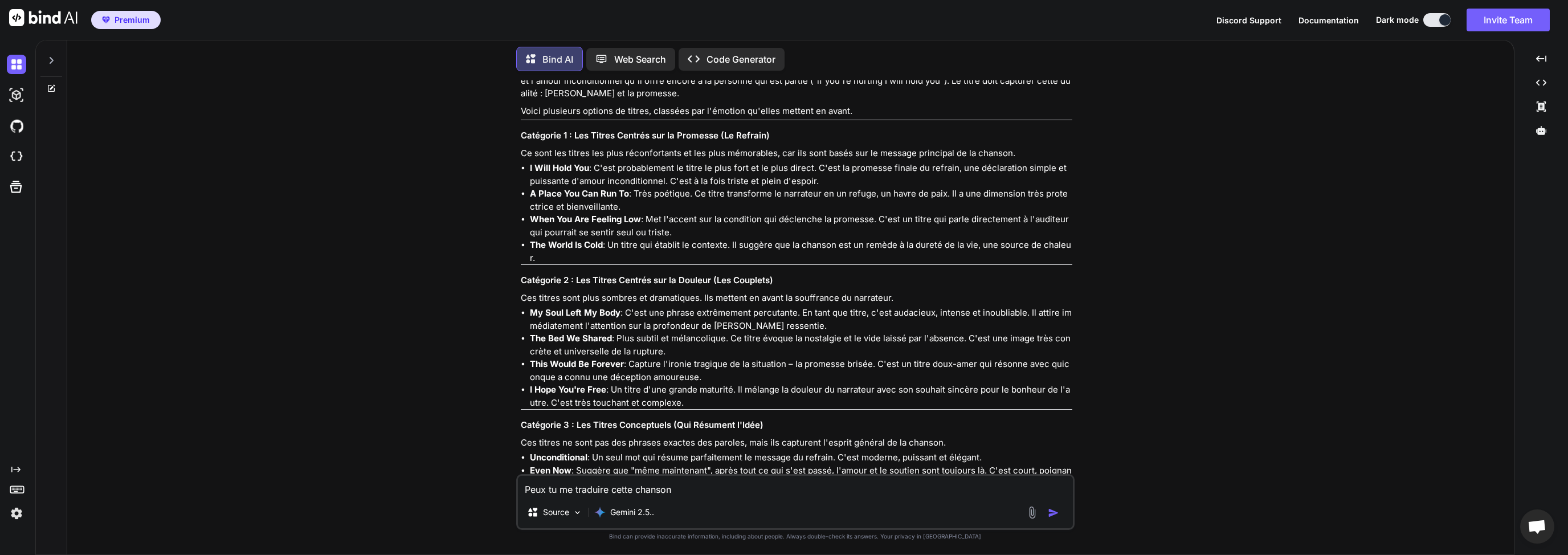
type textarea "x"
type textarea "Peux tu me traduire cette chanson e"
type textarea "x"
type textarea "Peux tu me traduire cette chanson en"
type textarea "x"
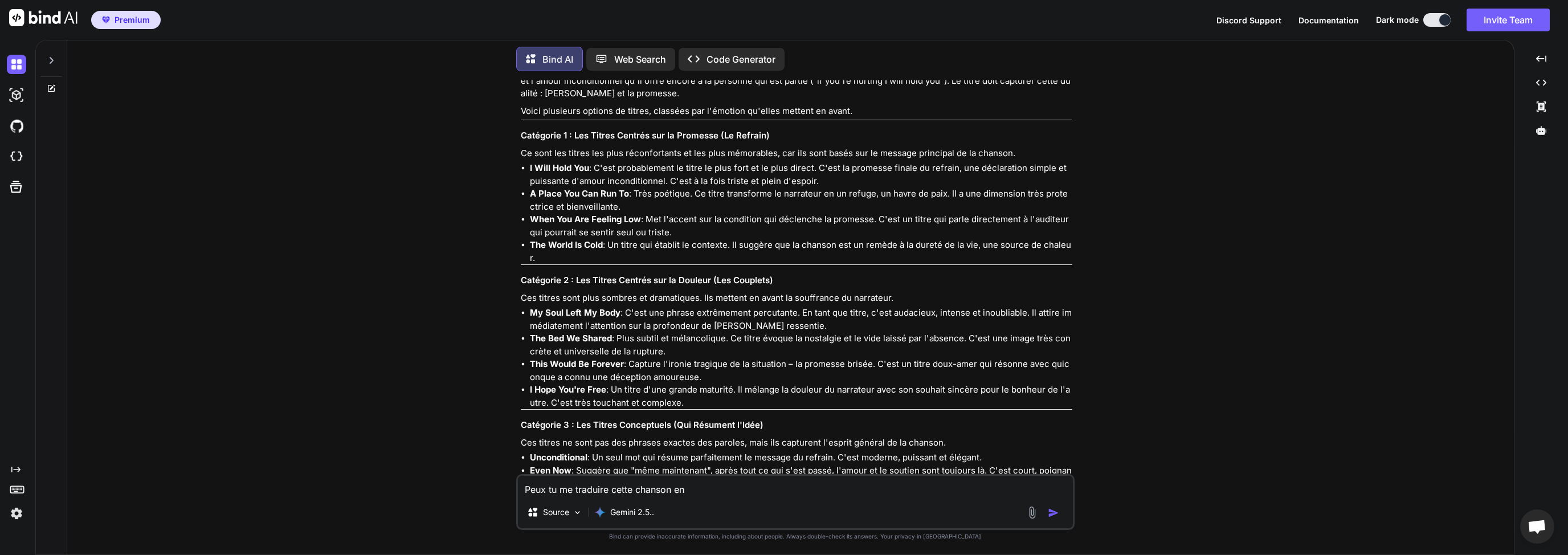
type textarea "Peux tu me traduire cette chanson en"
type textarea "x"
type textarea "Peux tu me traduire cette chanson en f"
type textarea "x"
type textarea "Peux tu me traduire cette chanson en fr"
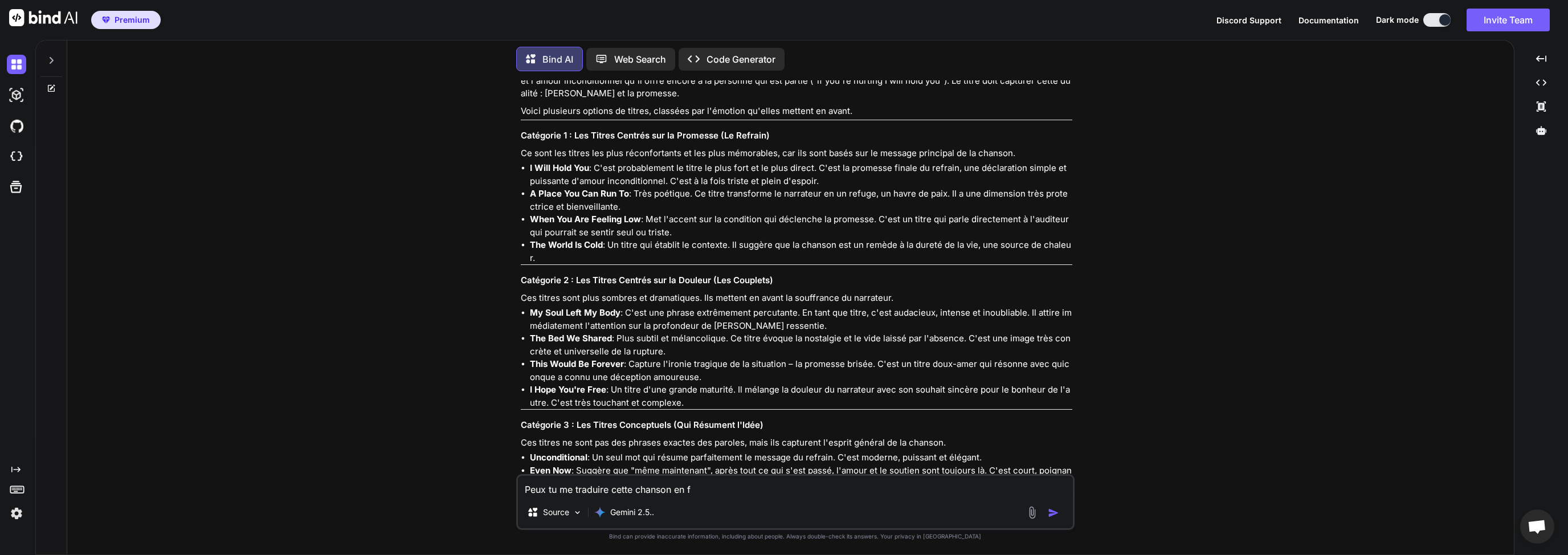
type textarea "x"
type textarea "Peux tu me traduire cette chanson en fra"
type textarea "x"
type textarea "Peux tu me traduire cette chanson en fran"
type textarea "x"
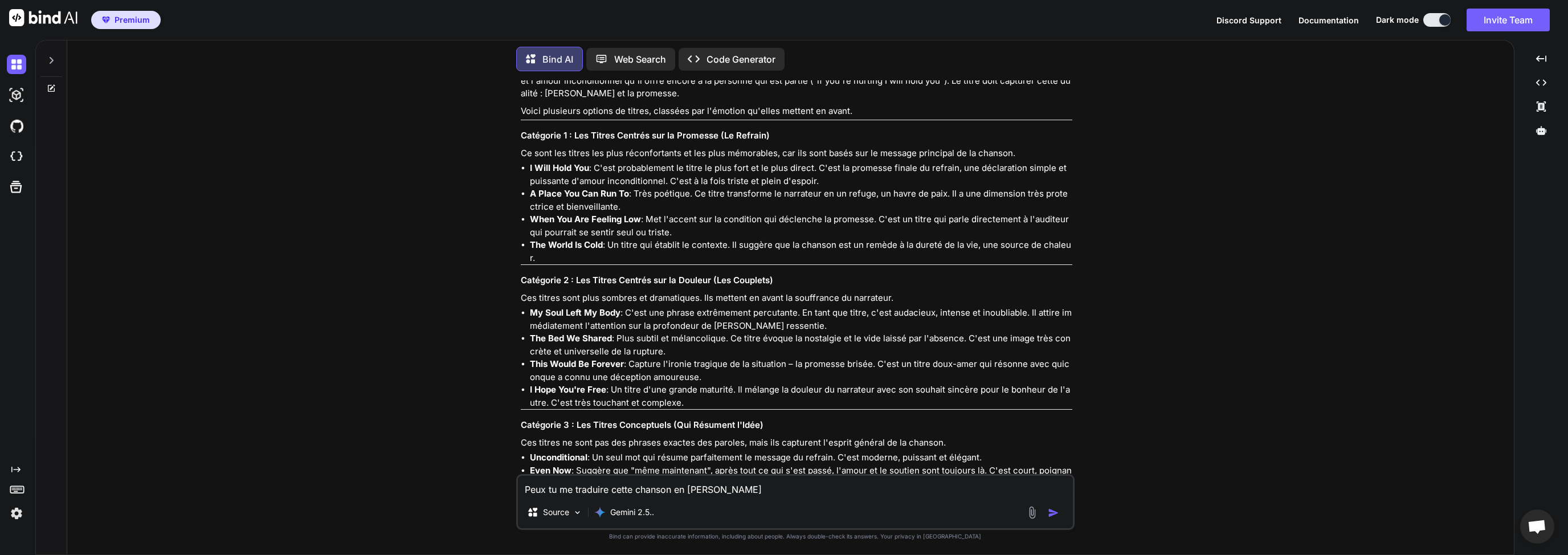
type textarea "Peux tu me traduire cette chanson en franc"
type textarea "x"
type textarea "Peux tu me traduire cette chanson en franca"
type textarea "x"
type textarea "Peux tu me traduire cette chanson en francai"
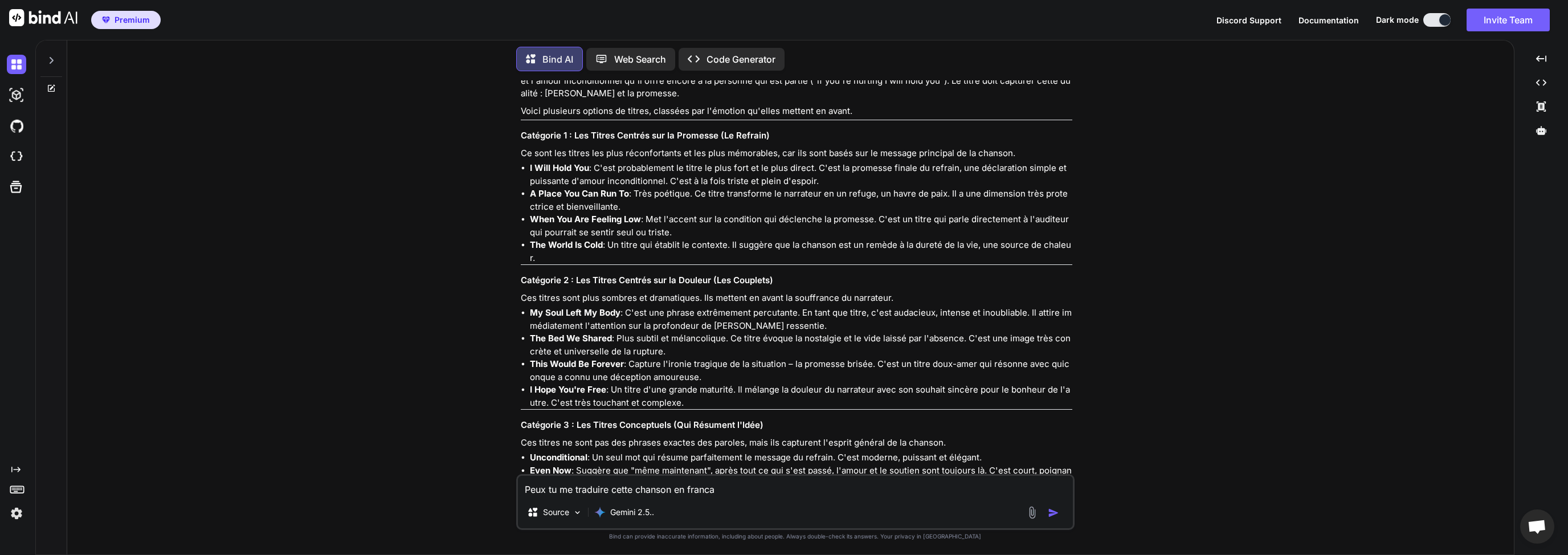
type textarea "x"
type textarea "Peux tu me traduire cette chanson en francais"
type textarea "x"
type textarea "Peux tu me traduire cette chanson en francais"
type textarea "x"
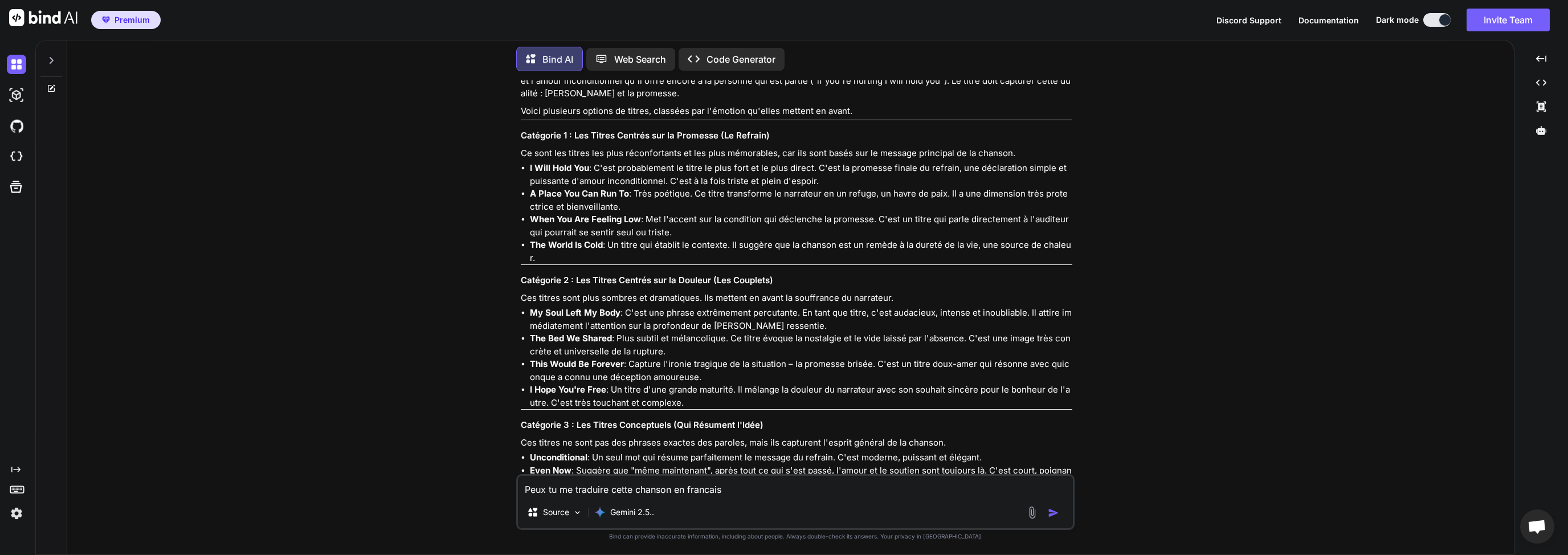
type textarea "Peux tu me traduire cette chanson en francais d"
type textarea "x"
type textarea "Peux tu me traduire cette chanson en francais de"
type textarea "x"
type textarea "Peux tu me traduire cette chanson en francais d"
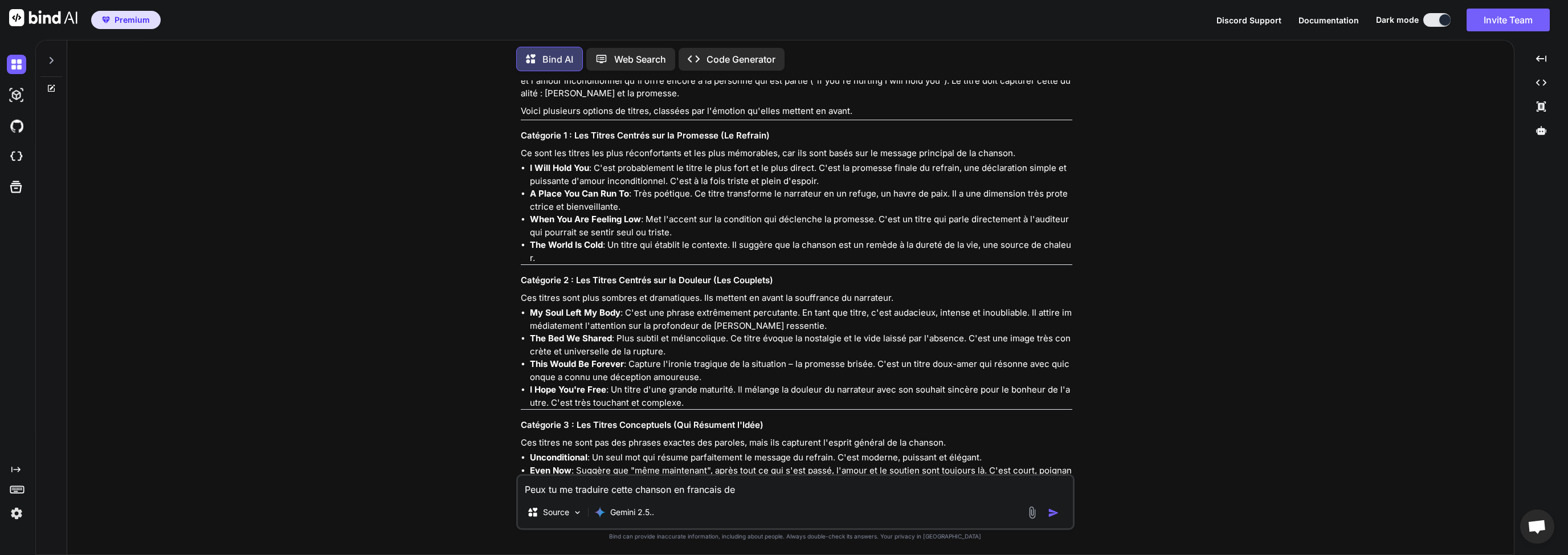
type textarea "x"
type textarea "Peux tu me traduire cette chanson en francais"
type textarea "x"
type textarea "Peux tu me traduire cette chanson en francais d"
type textarea "x"
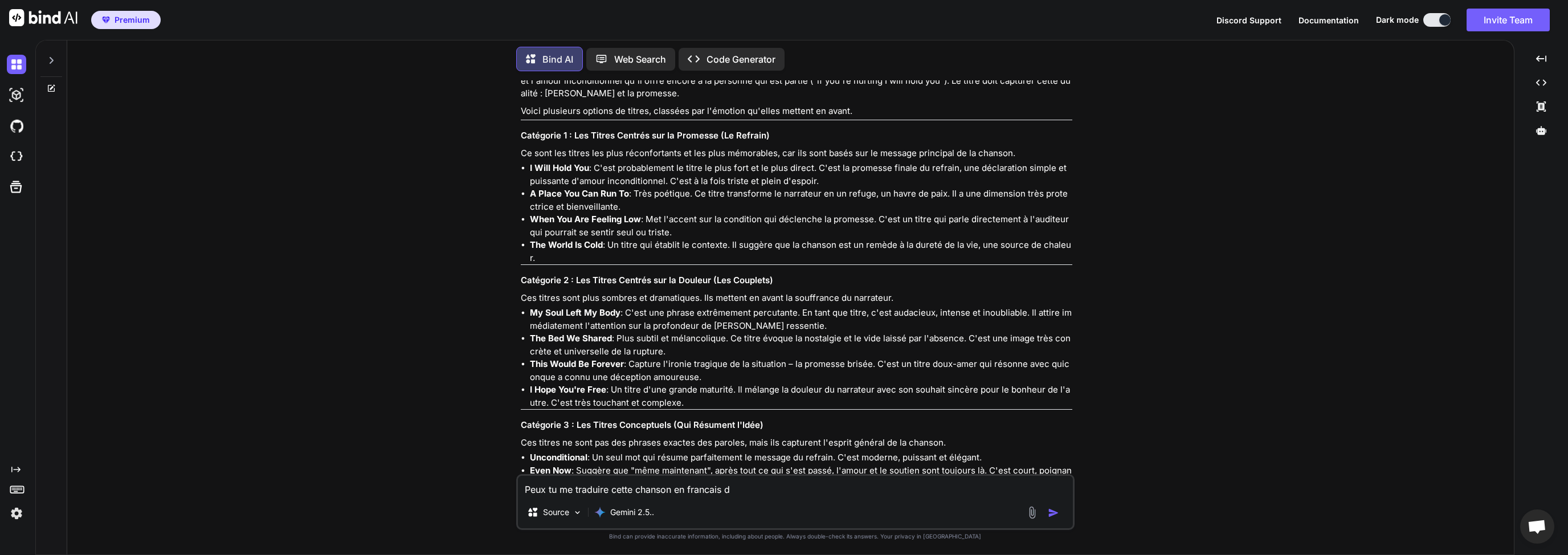
type textarea "Peux tu me traduire cette chanson en francais de"
type textarea "x"
type textarea "Peux tu me traduire cette chanson en francais d"
type textarea "x"
type textarea "Peux tu me traduire cette chanson en francais"
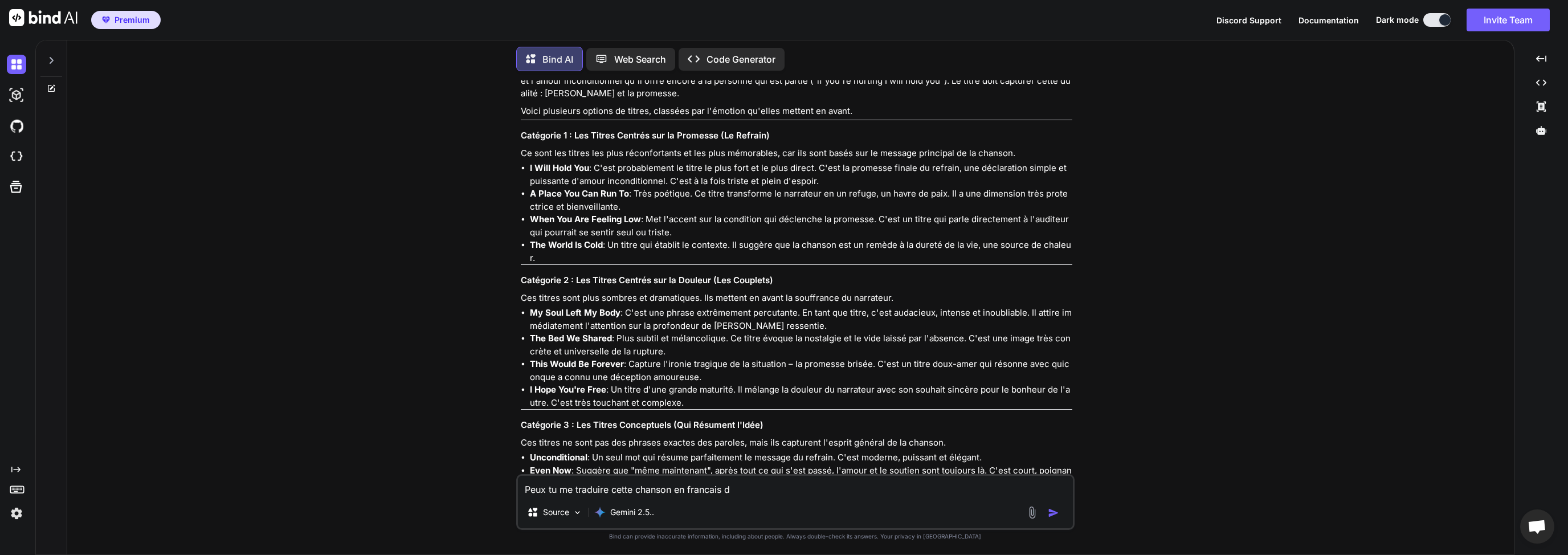
type textarea "x"
type textarea "Peux tu me traduire cette chanson en français"
type textarea "x"
type textarea "Peux tu me traduire cette chanson en français"
type textarea "x"
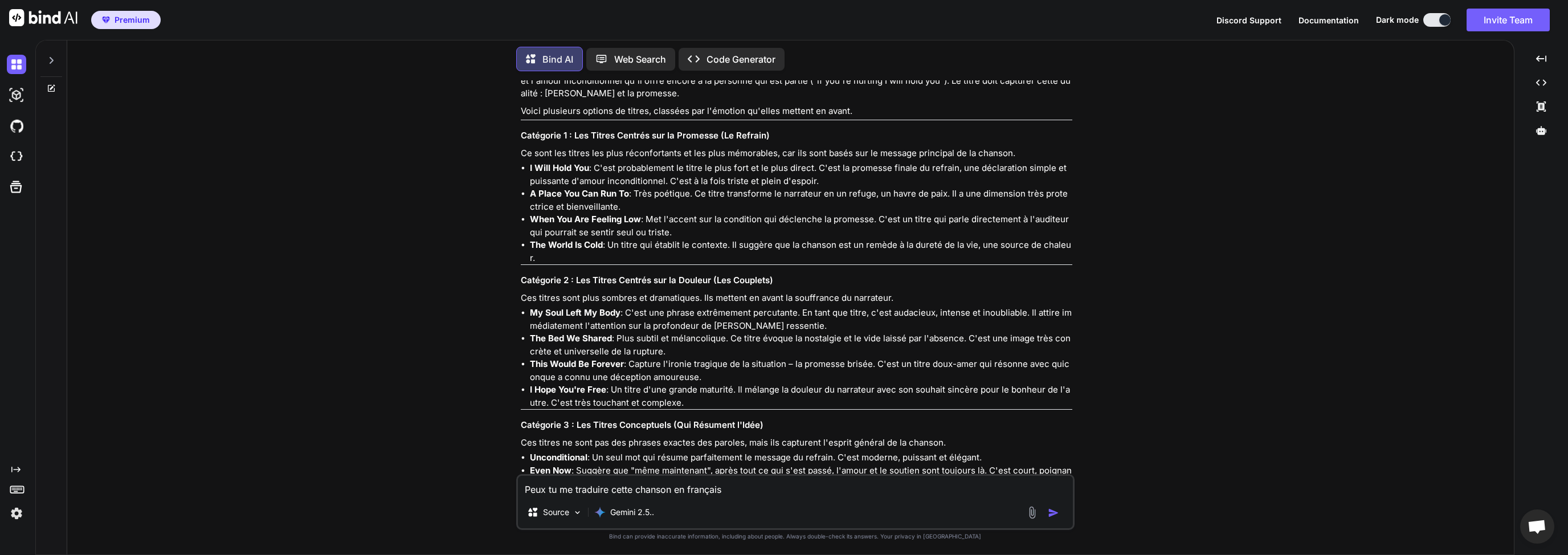
type textarea "Peux tu me traduire cette chanson en français d"
type textarea "x"
type textarea "Peux tu me traduire cette chanson en français de"
type textarea "x"
type textarea "Peux tu me traduire cette chanson en français d"
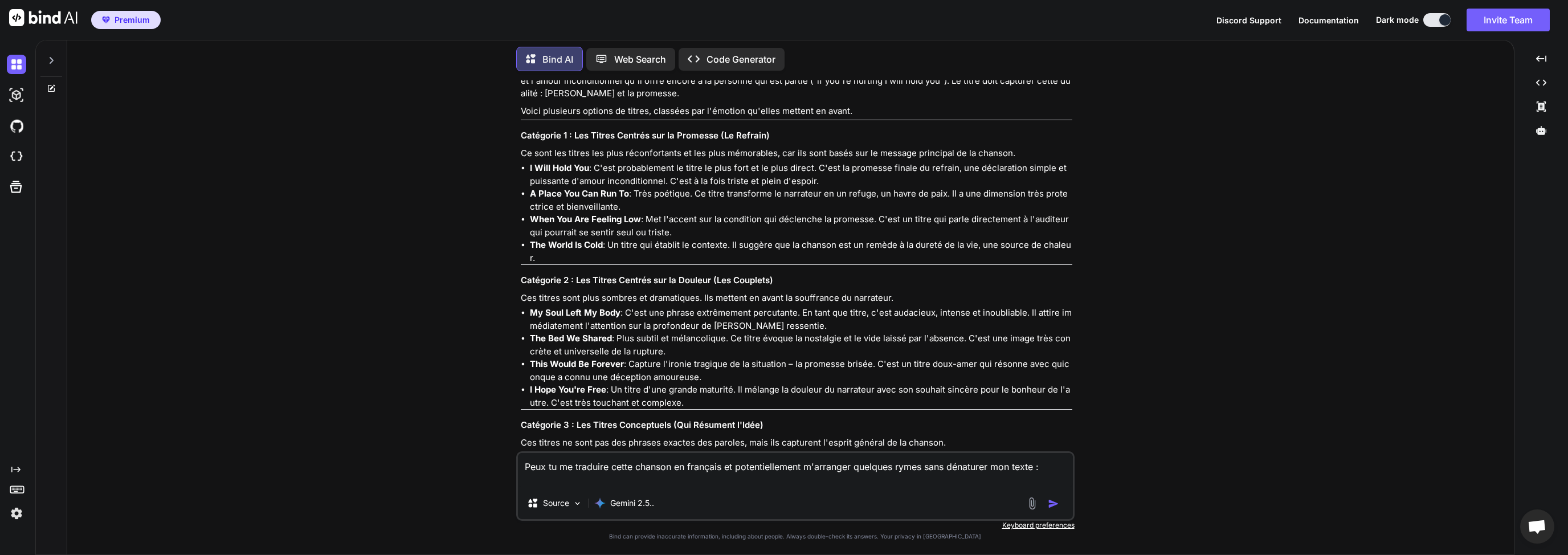
paste textarea "[Verse] Ouuuuuu, Ouuuuu Bae Tonight, I'm locking for sleep often time catches u…"
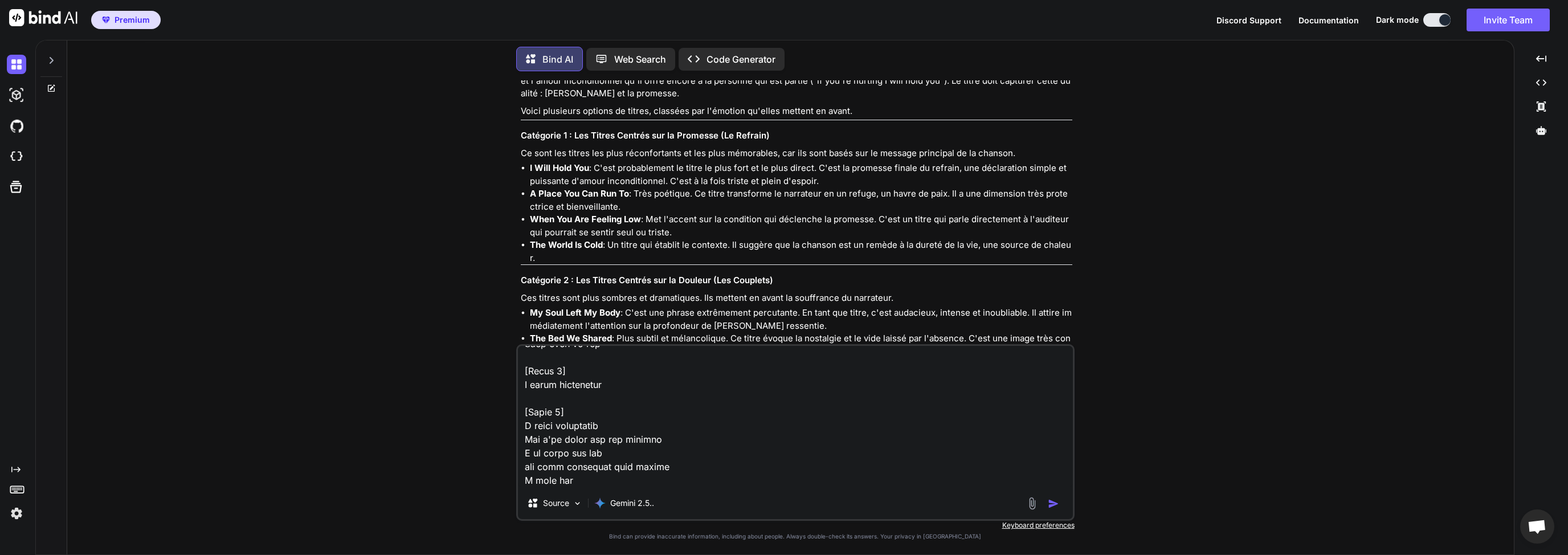
click at [1055, 508] on img "button" at bounding box center [1053, 503] width 11 height 11
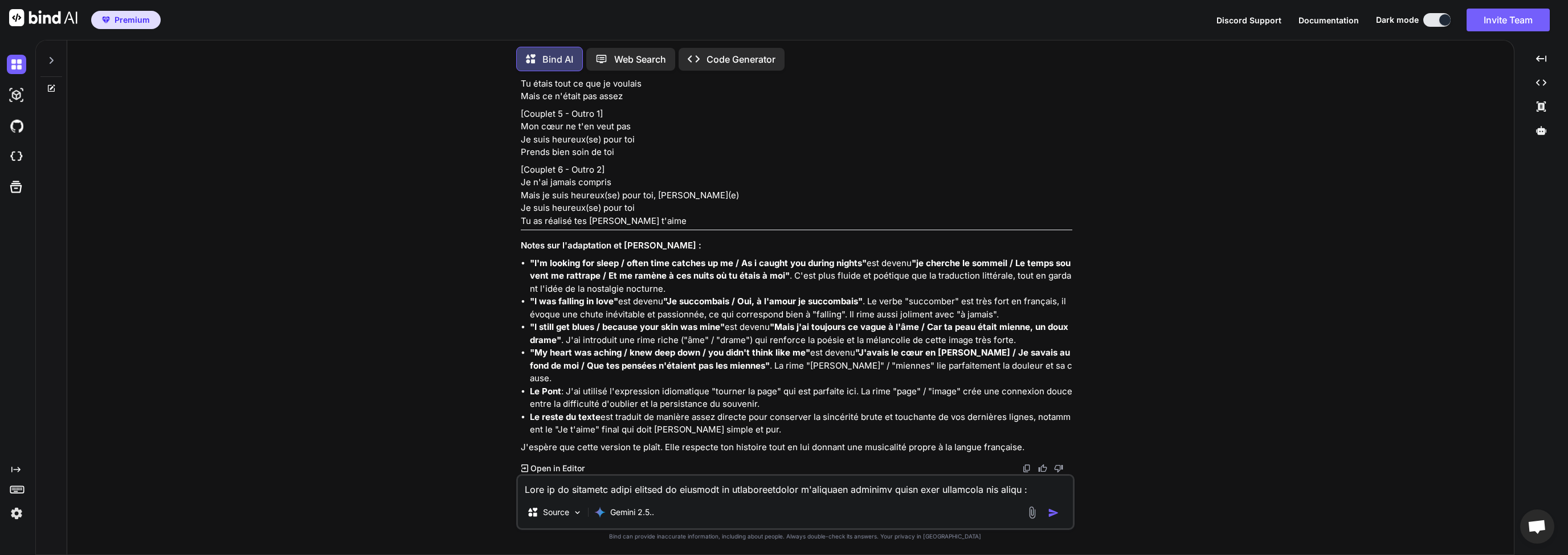
scroll to position [4673, 0]
drag, startPoint x: 655, startPoint y: 276, endPoint x: 771, endPoint y: 279, distance: 116.0
click at [771, 269] on strong ""I'm looking for sleep / often time catches up me / As i caught you during nigh…" at bounding box center [698, 263] width 337 height 11
click at [890, 284] on li ""I'm looking for sleep / often time catches up me / As i caught you during nigh…" at bounding box center [801, 276] width 543 height 39
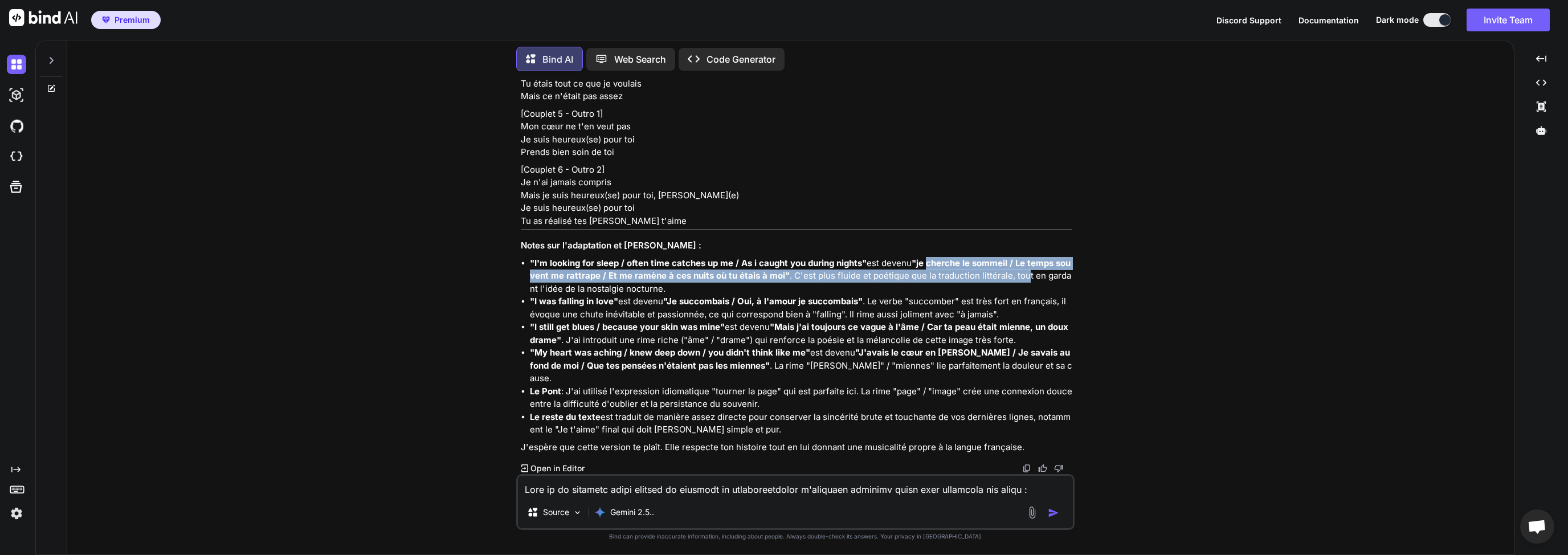
drag, startPoint x: 930, startPoint y: 276, endPoint x: 1028, endPoint y: 290, distance: 99.0
click at [1028, 290] on li ""I'm looking for sleep / often time catches up me / As i caught you during nigh…" at bounding box center [801, 276] width 543 height 39
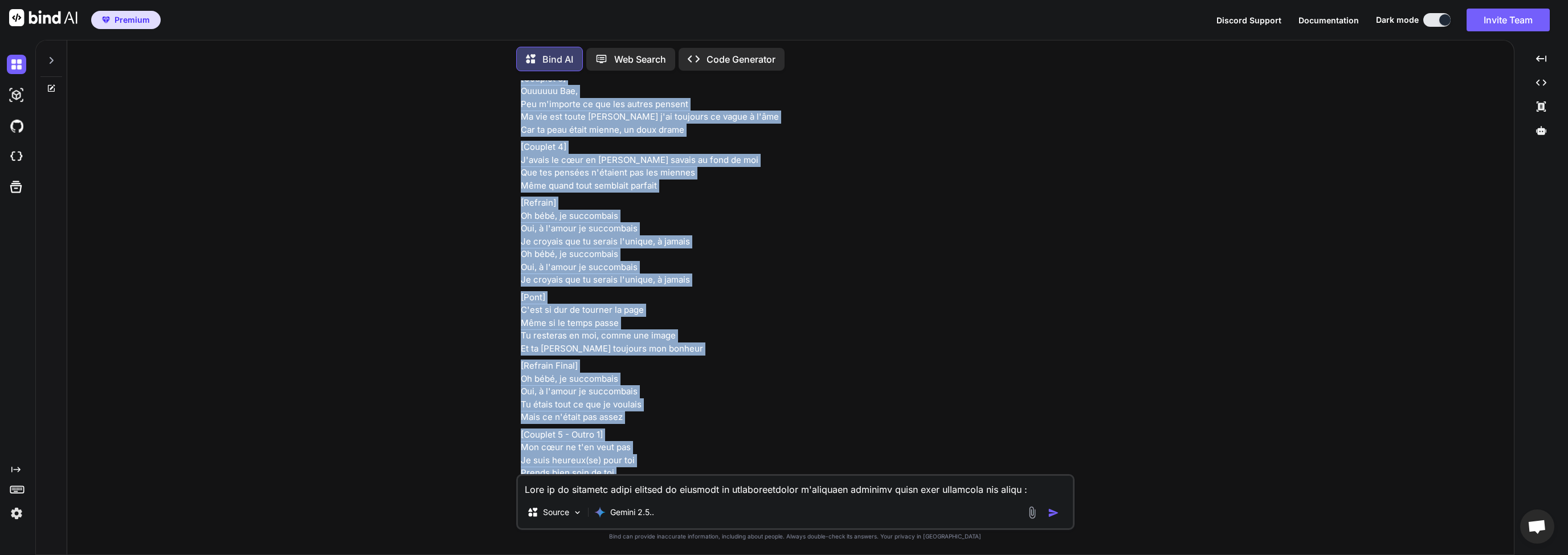
scroll to position [4573, 0]
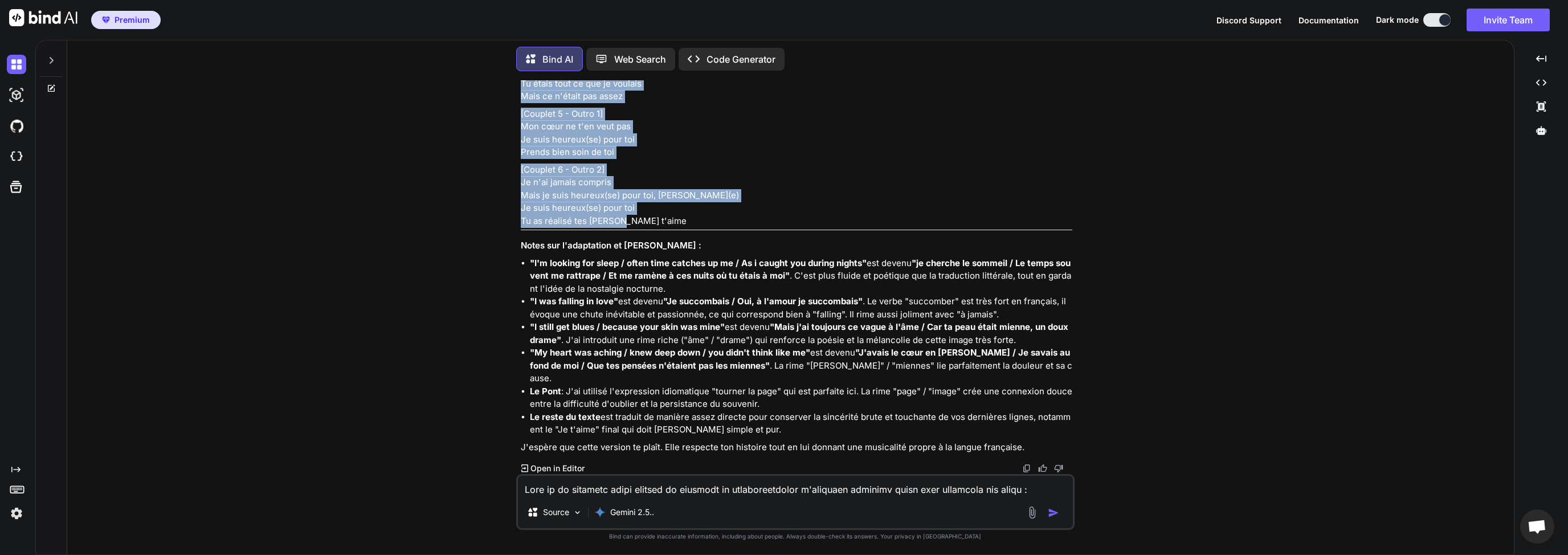
drag, startPoint x: 518, startPoint y: 144, endPoint x: 632, endPoint y: 334, distance: 221.6
click at [632, 334] on div "You Il me faut maintenant une variante pour le deuxieme chorus: [Intro] My body…" at bounding box center [797, 278] width 556 height 394
copy div "[Couplet 1] Ouuuuuu, Ouuuuu Bae Ce soir, je cherche le sommeil Le temps souvent…"
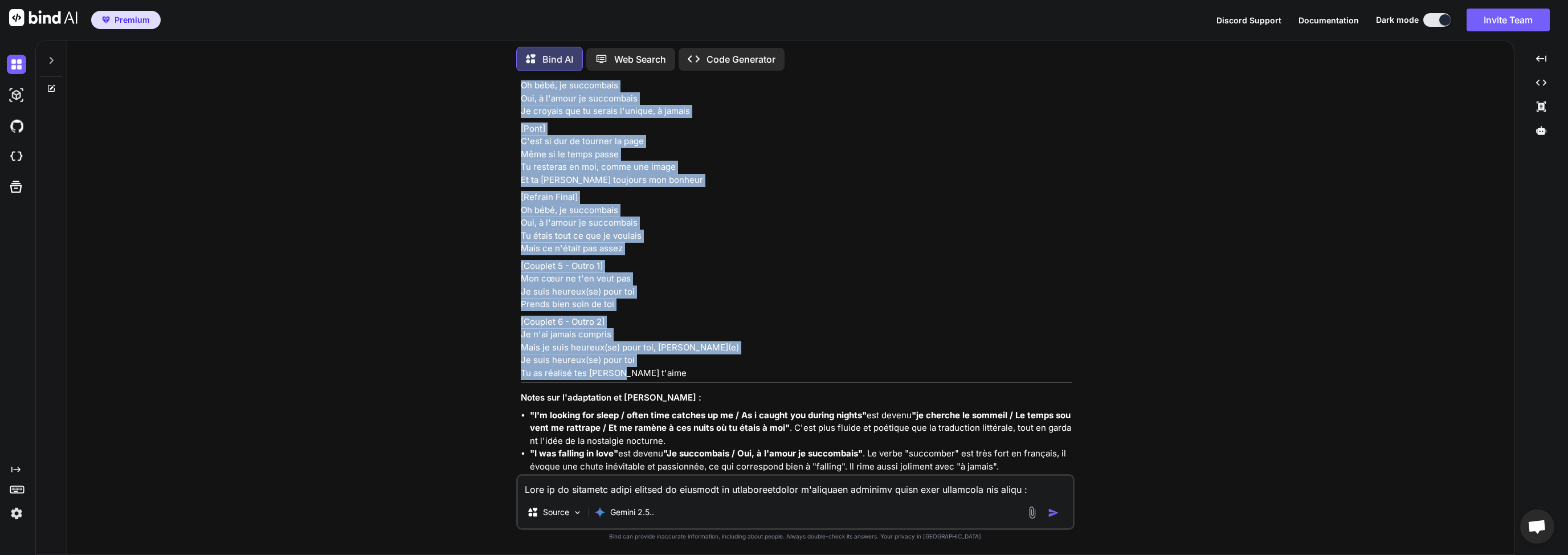
scroll to position [4673, 0]
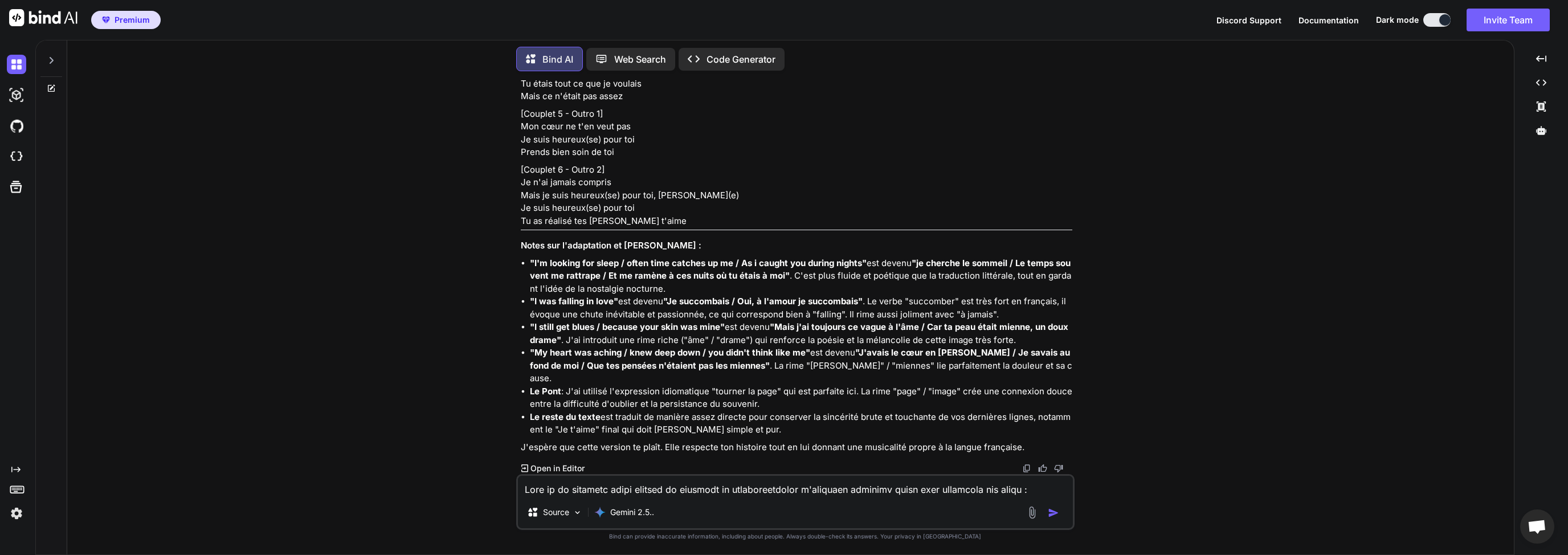
click at [612, 488] on textarea at bounding box center [796, 487] width 555 height 21
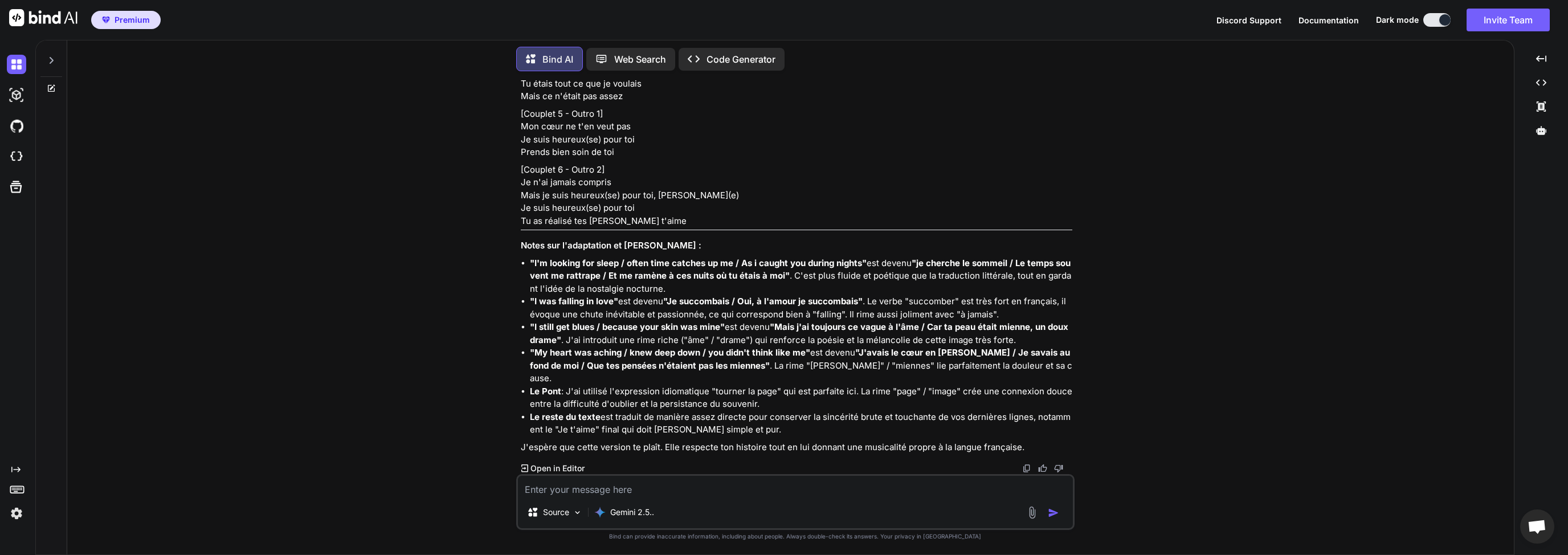
scroll to position [4400, 0]
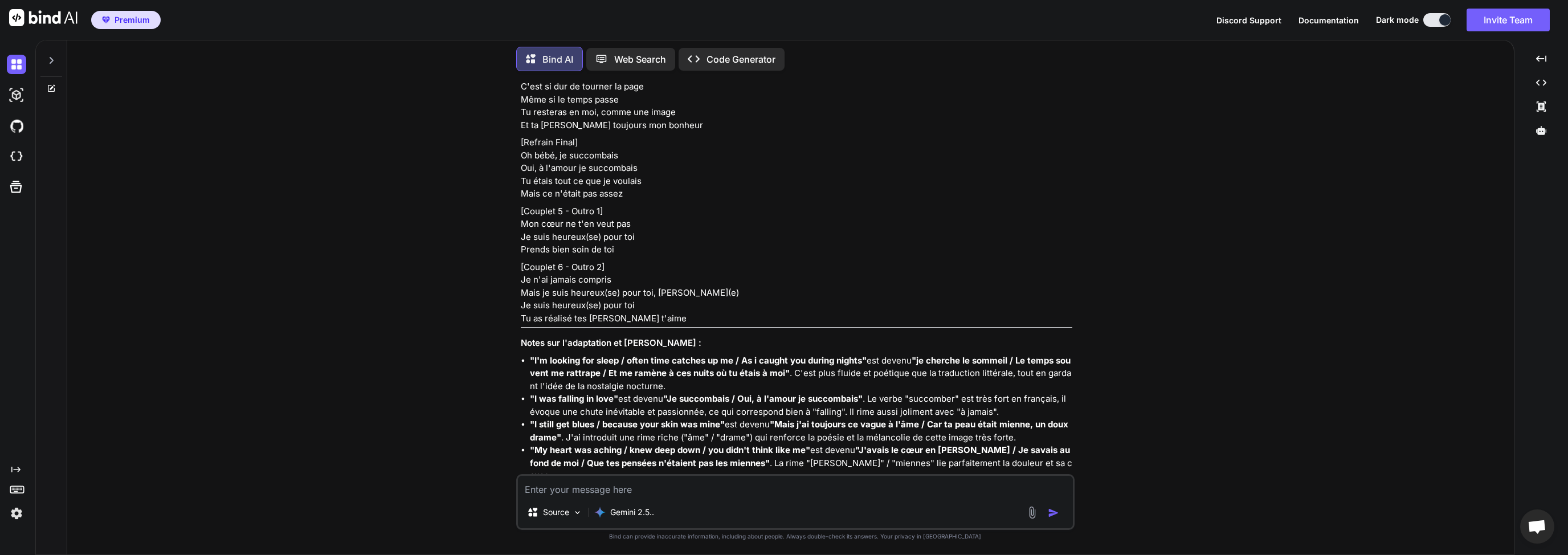
click at [604, 488] on textarea at bounding box center [796, 487] width 555 height 21
drag, startPoint x: 736, startPoint y: 491, endPoint x: 762, endPoint y: 494, distance: 26.2
click at [736, 492] on textarea "Peux tu me faire une présentation pour ma chaine youtube" at bounding box center [796, 487] width 555 height 21
click at [763, 491] on textarea "Peux tu me faire une présentation pour ma chaine youtube" at bounding box center [796, 487] width 555 height 21
click at [814, 498] on div "Peux tu me faire une présentation pour ma chaine youtube Source Gemini 2.5.." at bounding box center [796, 502] width 558 height 56
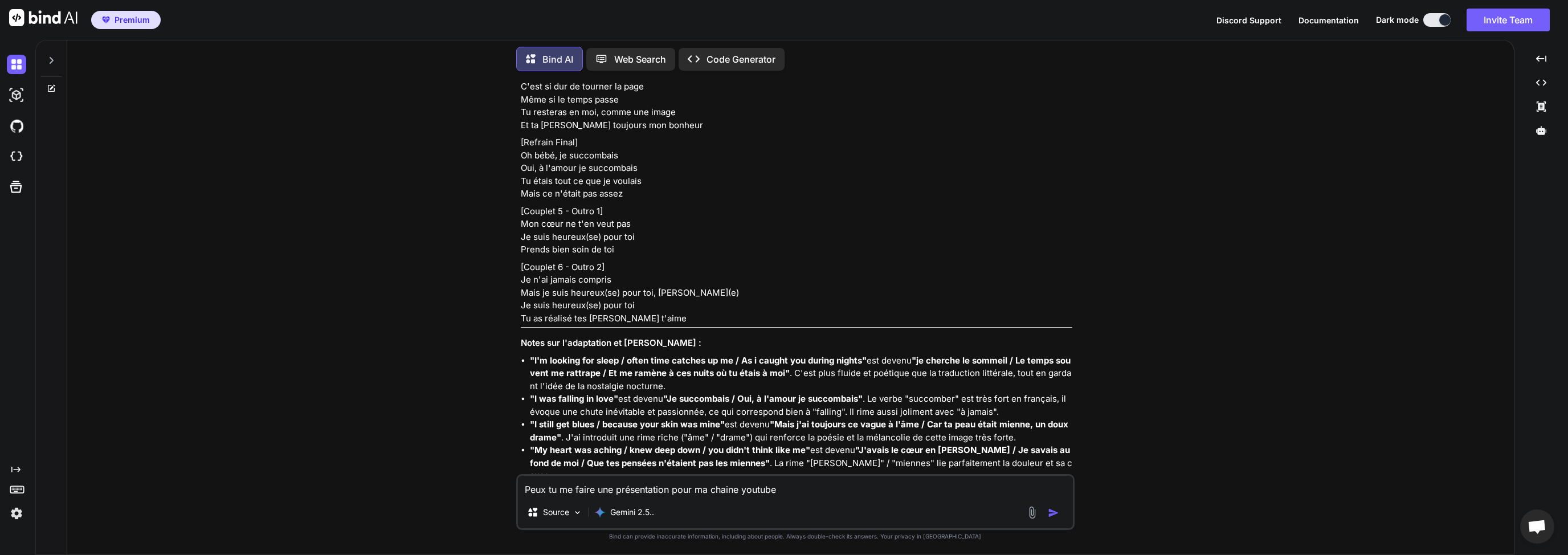
click at [749, 496] on textarea "Peux tu me faire une présentation pour ma chaine youtube" at bounding box center [796, 487] width 555 height 21
drag, startPoint x: 721, startPoint y: 493, endPoint x: 692, endPoint y: 493, distance: 29.0
click at [692, 493] on textarea "Peux tu me faire une présentation pour ma chaine youtube" at bounding box center [796, 487] width 555 height 21
drag, startPoint x: 568, startPoint y: 489, endPoint x: 610, endPoint y: 492, distance: 42.1
click at [606, 492] on textarea "Peux tu me faire une présentation pour ma chaine youtube" at bounding box center [796, 487] width 555 height 21
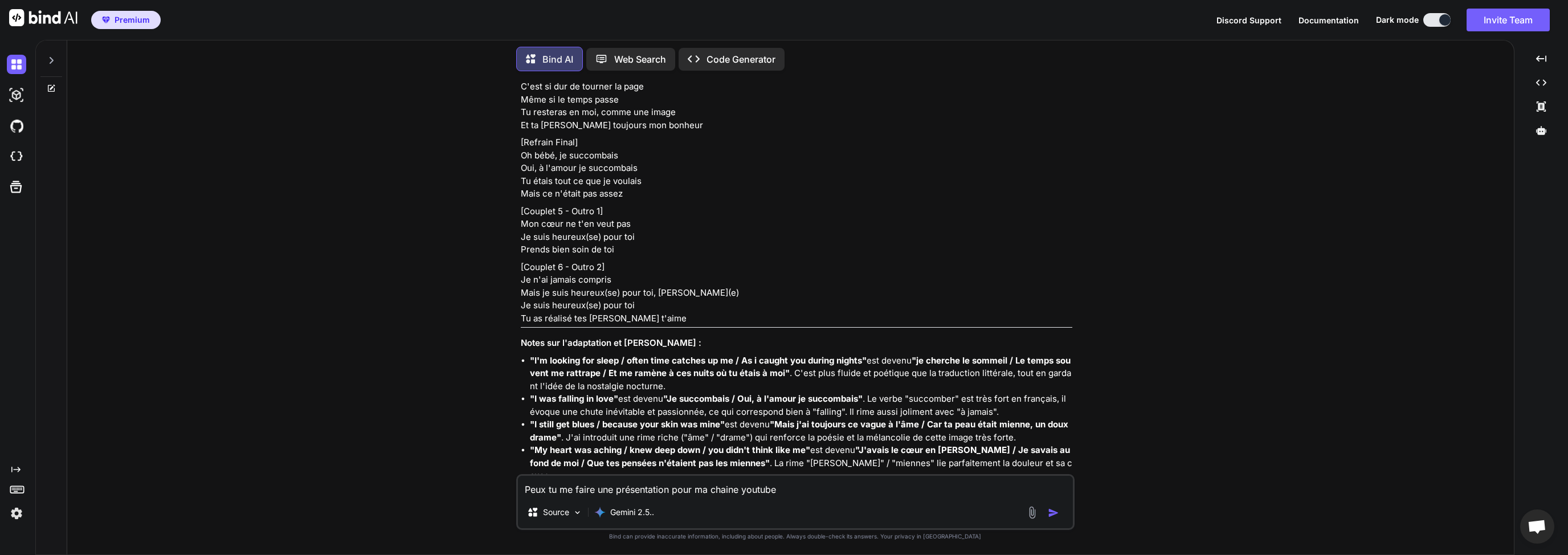
click at [654, 494] on textarea "Peux tu me faire une présentation pour ma chaine youtube" at bounding box center [796, 487] width 555 height 21
click at [774, 488] on textarea "Peux tu me faire une présentation pour ma chaine youtube" at bounding box center [796, 487] width 555 height 21
click at [796, 491] on textarea "Peux tu me faire une présentation pour ma chaine youtube" at bounding box center [796, 487] width 555 height 21
click at [632, 490] on textarea "Peux tu me faire une présentation pour ma chaine youtube" at bounding box center [796, 487] width 555 height 21
click at [784, 493] on textarea "Peux tu me faire une présentation pour ma chaine youtube" at bounding box center [796, 487] width 555 height 21
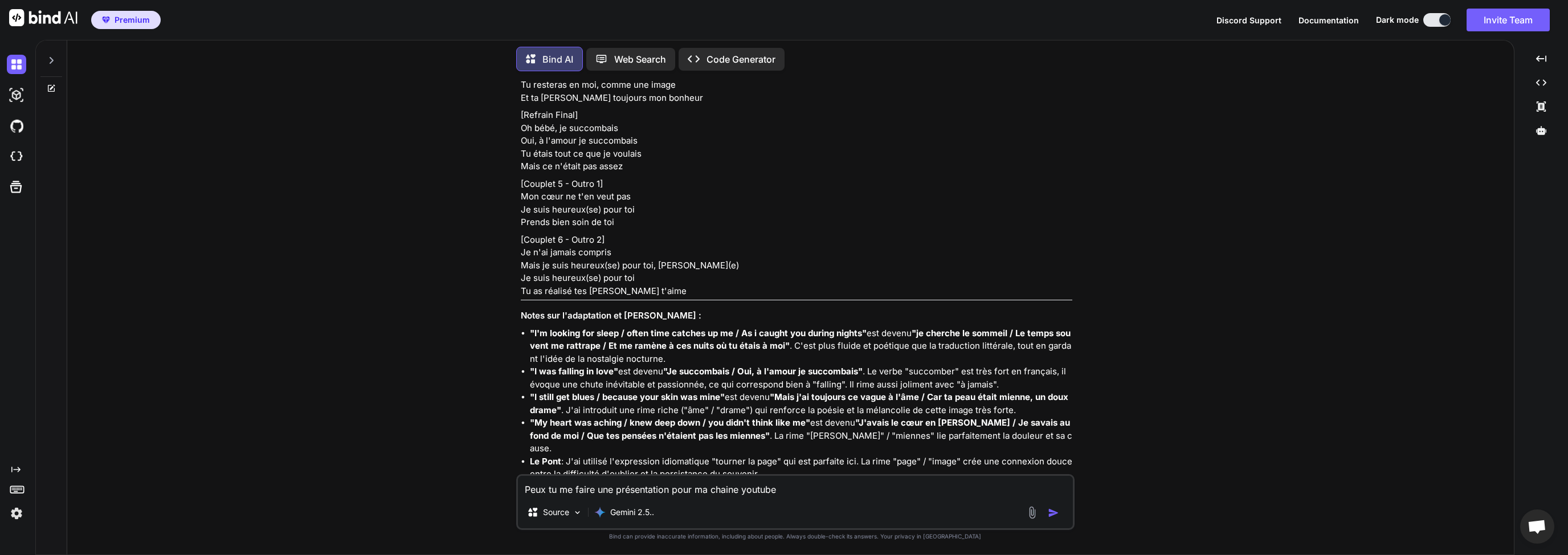
scroll to position [4345, 0]
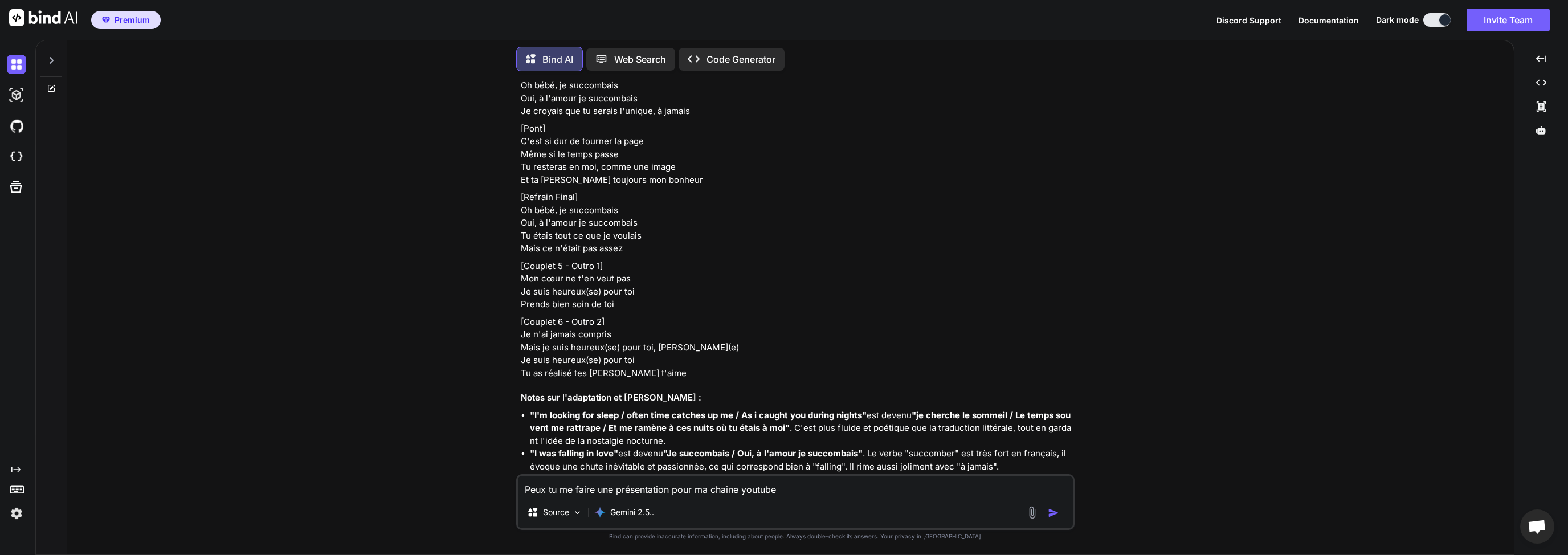
click at [731, 490] on textarea "Peux tu me faire une présentation pour ma chaine youtube" at bounding box center [796, 487] width 555 height 21
click at [778, 490] on textarea "Peux tu me faire une présentation pour ma chaine youtube" at bounding box center [796, 487] width 555 height 21
click at [727, 490] on textarea "Peux tu me faire une présentation pour ma chaine youtube" at bounding box center [796, 487] width 555 height 21
click at [743, 489] on textarea "Peux tu me faire une présentation pour ma chaine youtube" at bounding box center [796, 487] width 555 height 21
click at [825, 491] on textarea "Peux tu me faire une présentation pour ma chaine youtube" at bounding box center [796, 487] width 555 height 21
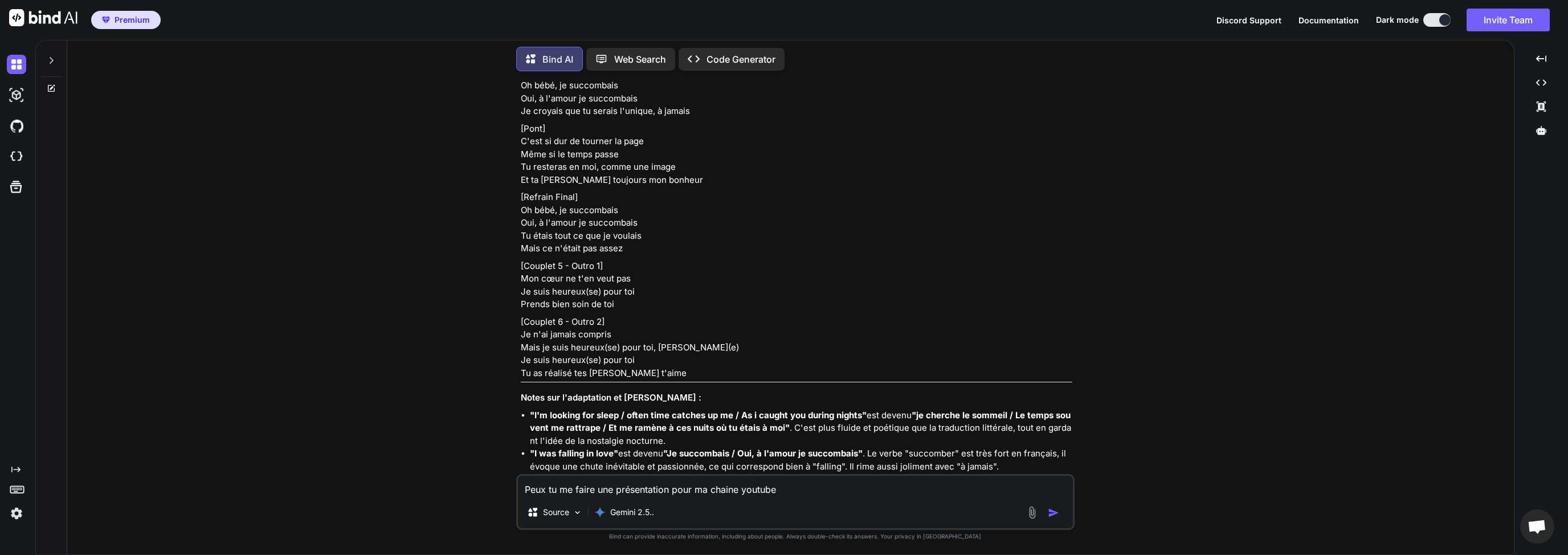
click at [697, 490] on textarea "Peux tu me faire une présentation pour ma chaine youtube" at bounding box center [796, 487] width 555 height 21
click at [733, 490] on textarea "Peux tu me faire une présentation pour ma chaine youtube" at bounding box center [796, 487] width 555 height 21
click at [822, 490] on textarea "Peux tu me faire une présentation pour ma chaine youtube" at bounding box center [796, 487] width 555 height 21
click at [683, 490] on textarea "Peux tu me faire une présentation pour ma chaine youtube" at bounding box center [796, 487] width 555 height 21
drag, startPoint x: 739, startPoint y: 490, endPoint x: 764, endPoint y: 490, distance: 25.0
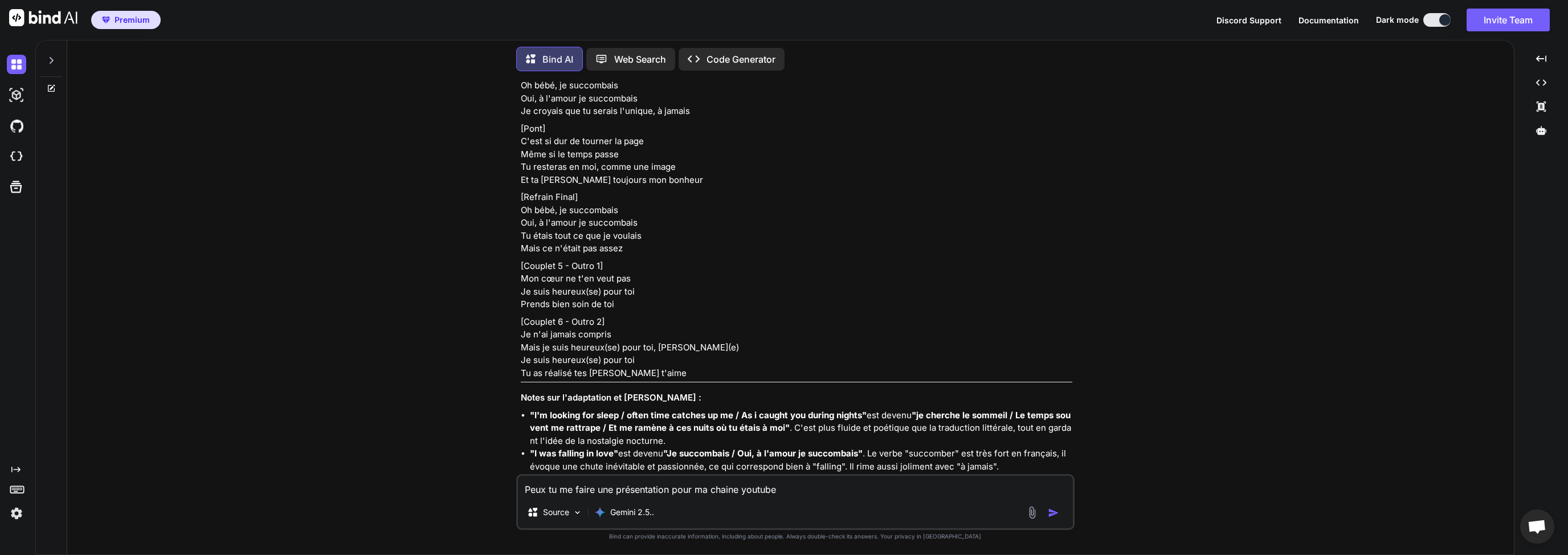
click at [739, 490] on textarea "Peux tu me faire une présentation pour ma chaine youtube" at bounding box center [796, 487] width 555 height 21
click at [786, 490] on textarea "Peux tu me faire une présentation pour ma chaine youtube" at bounding box center [796, 487] width 555 height 21
